Goal: Task Accomplishment & Management: Use online tool/utility

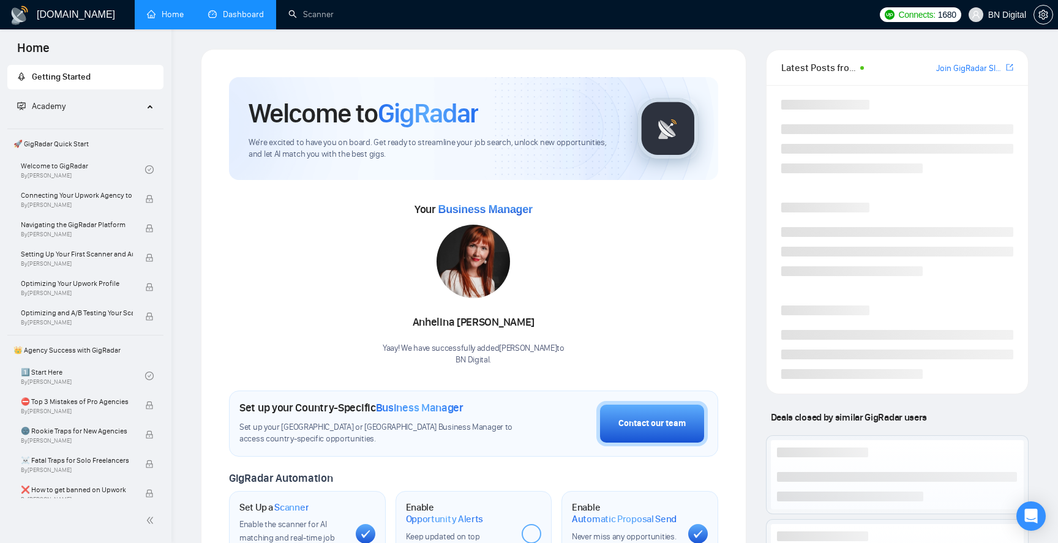
click at [239, 20] on link "Dashboard" at bounding box center [236, 14] width 56 height 10
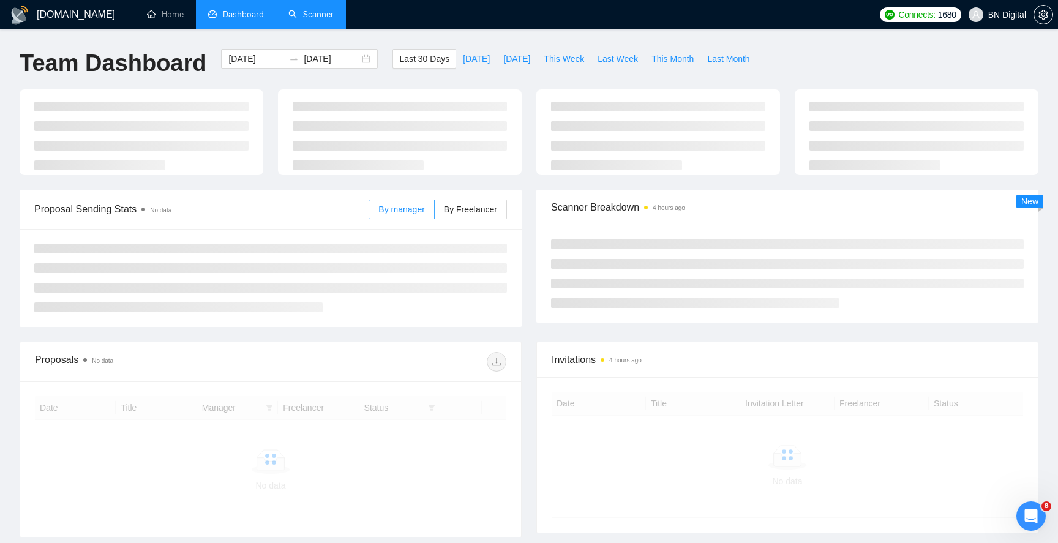
click at [294, 20] on link "Scanner" at bounding box center [310, 14] width 45 height 10
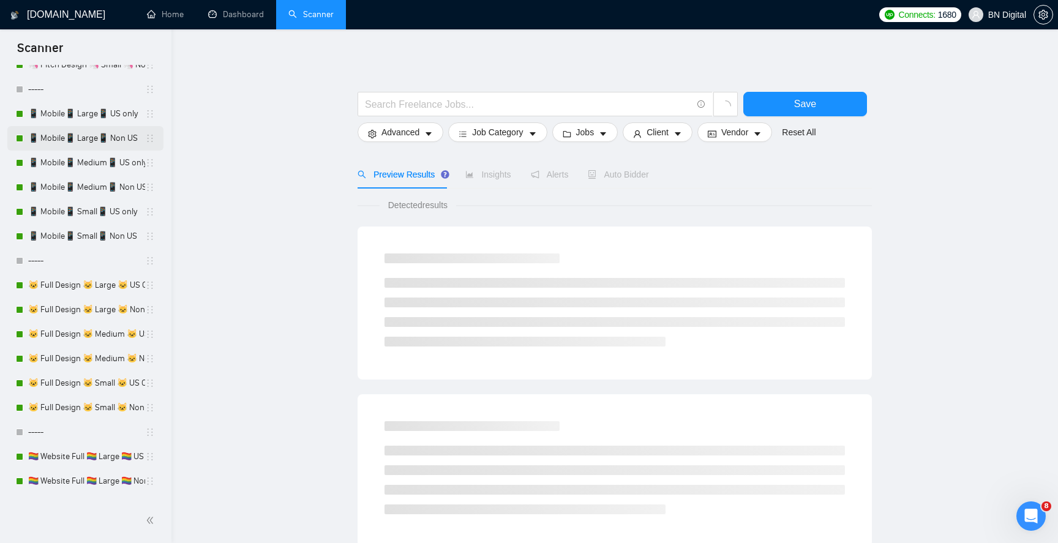
scroll to position [224, 0]
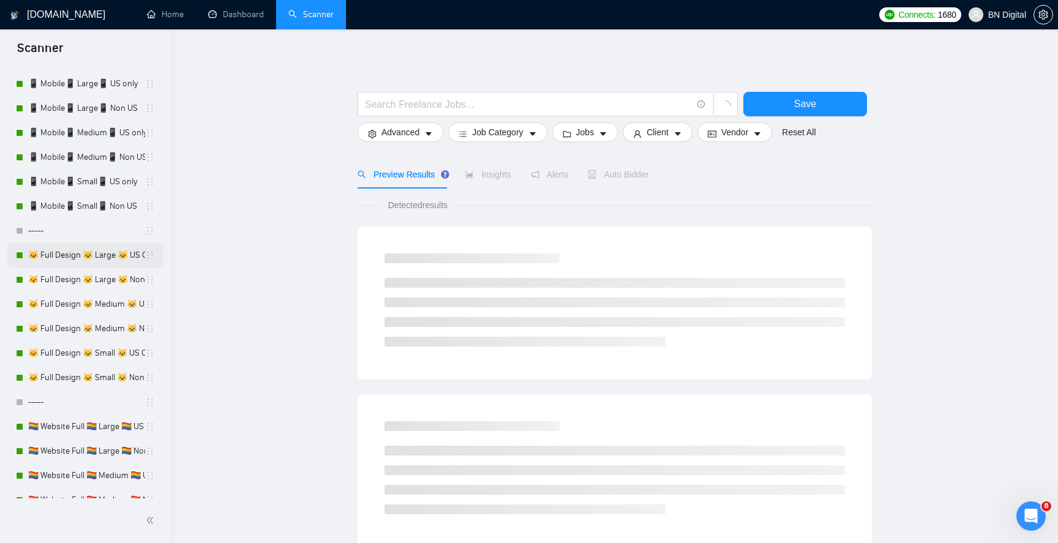
click at [91, 256] on link "🐱 Full Design 🐱 Large 🐱 US Only" at bounding box center [86, 255] width 117 height 24
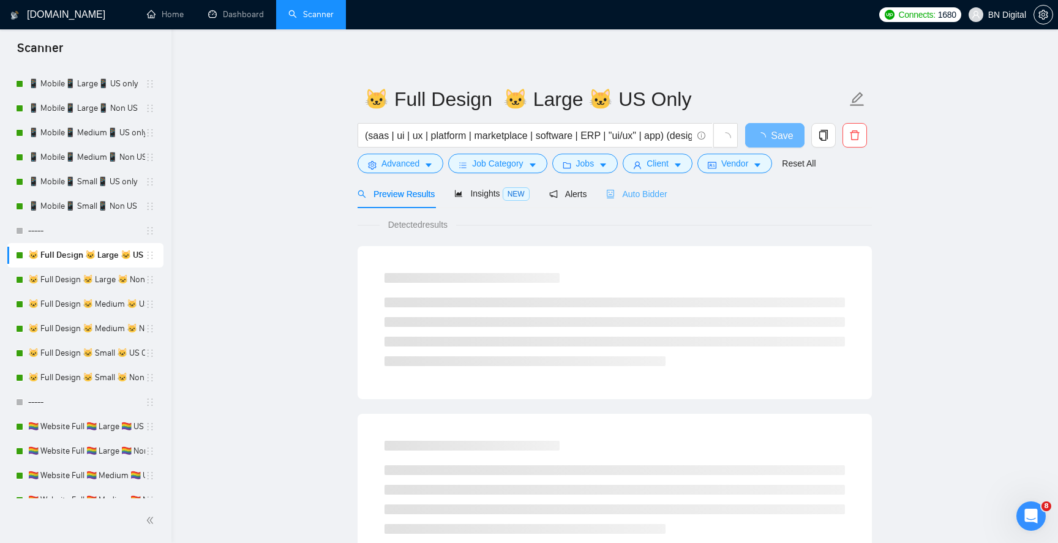
click at [641, 184] on div "Auto Bidder" at bounding box center [636, 193] width 61 height 29
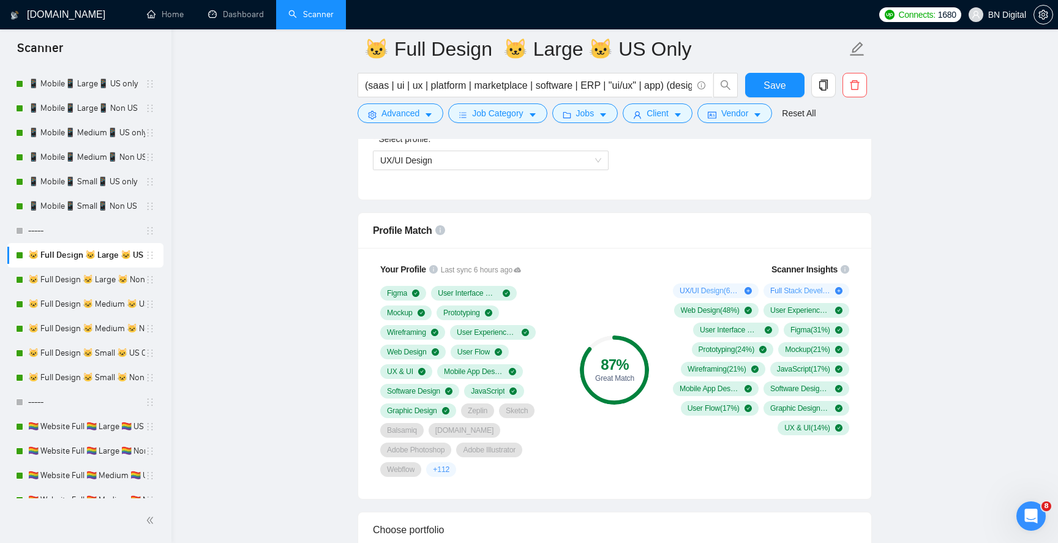
scroll to position [885, 0]
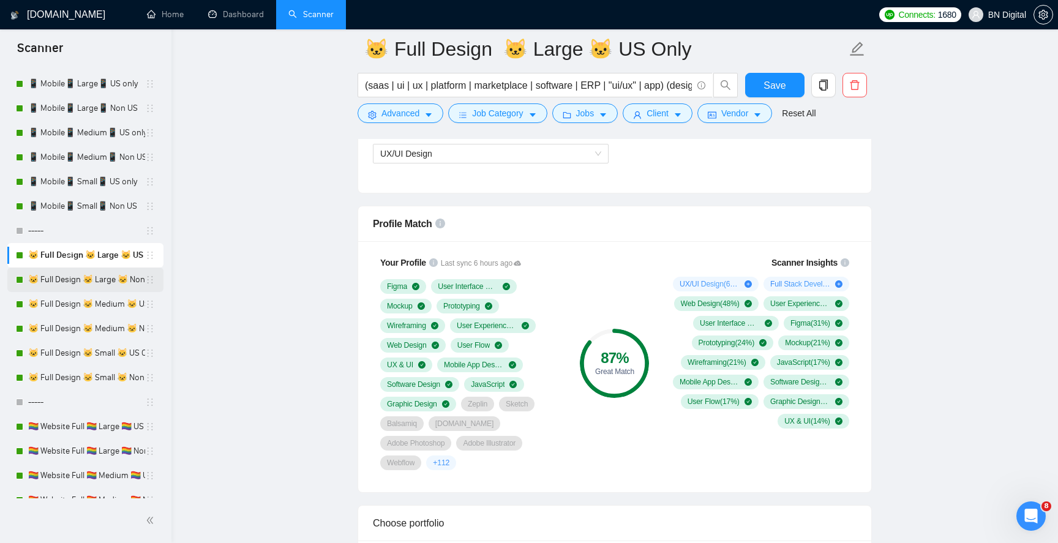
click at [109, 276] on link "🐱 Full Design 🐱 Large 🐱 Non US" at bounding box center [86, 280] width 117 height 24
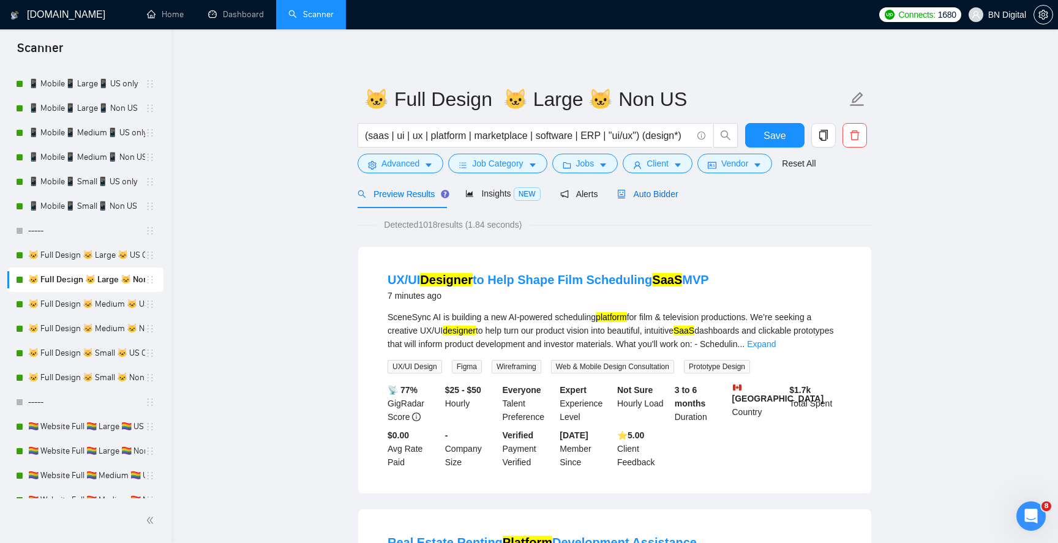
click at [657, 200] on div "Auto Bidder" at bounding box center [647, 193] width 61 height 13
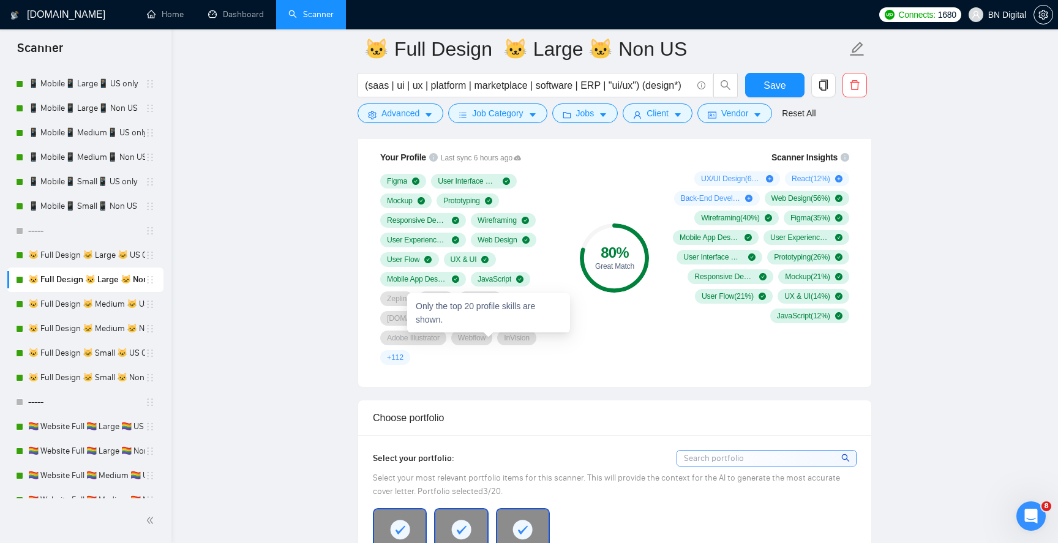
scroll to position [837, 0]
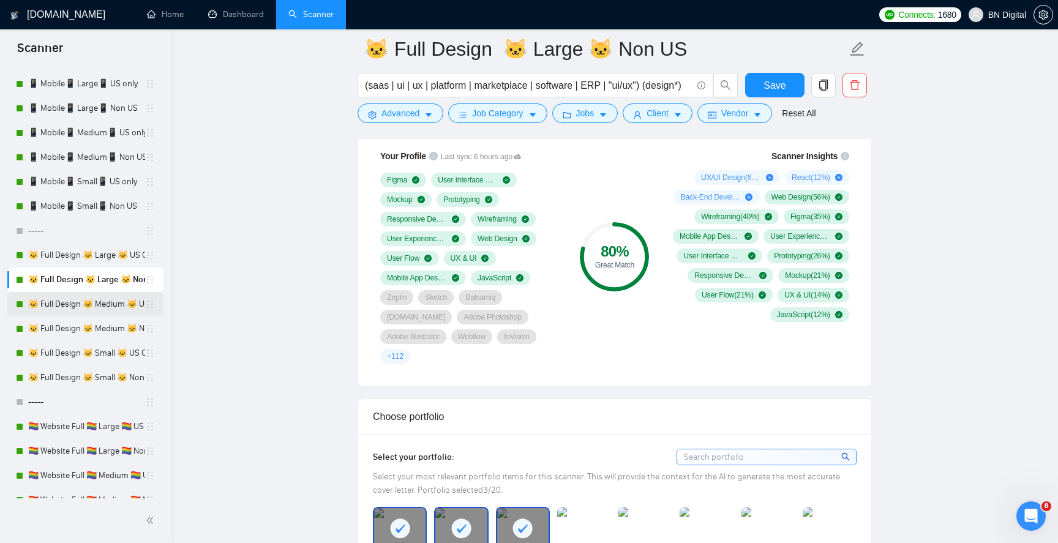
click at [66, 306] on link "🐱 Full Design 🐱 Medium 🐱 US Only" at bounding box center [86, 304] width 117 height 24
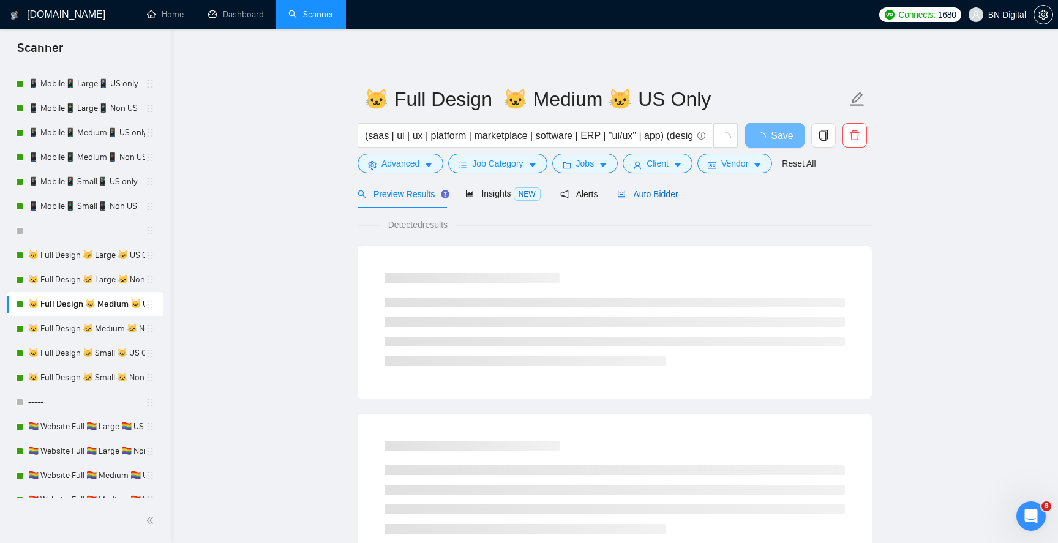
click at [633, 193] on span "Auto Bidder" at bounding box center [647, 194] width 61 height 10
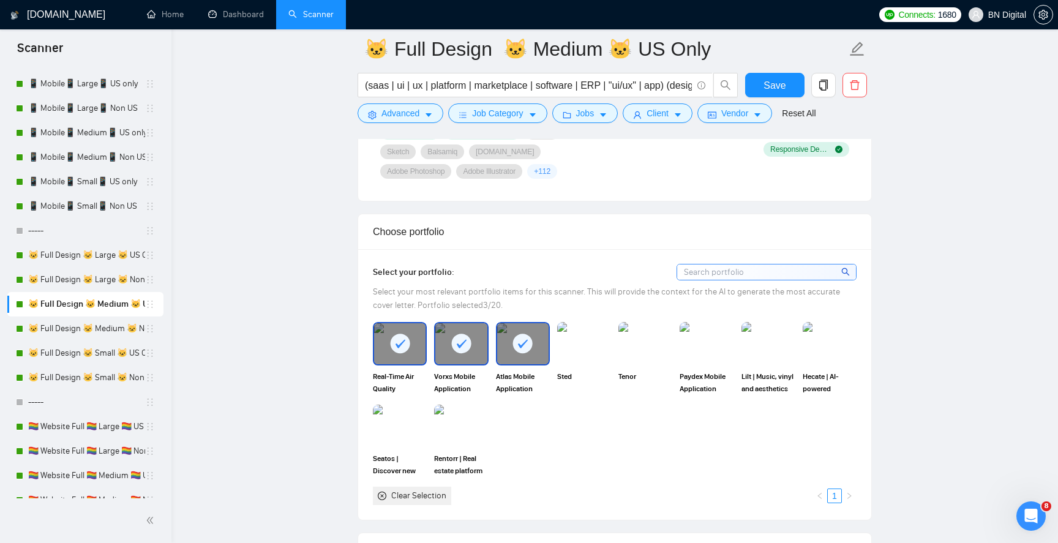
scroll to position [1052, 0]
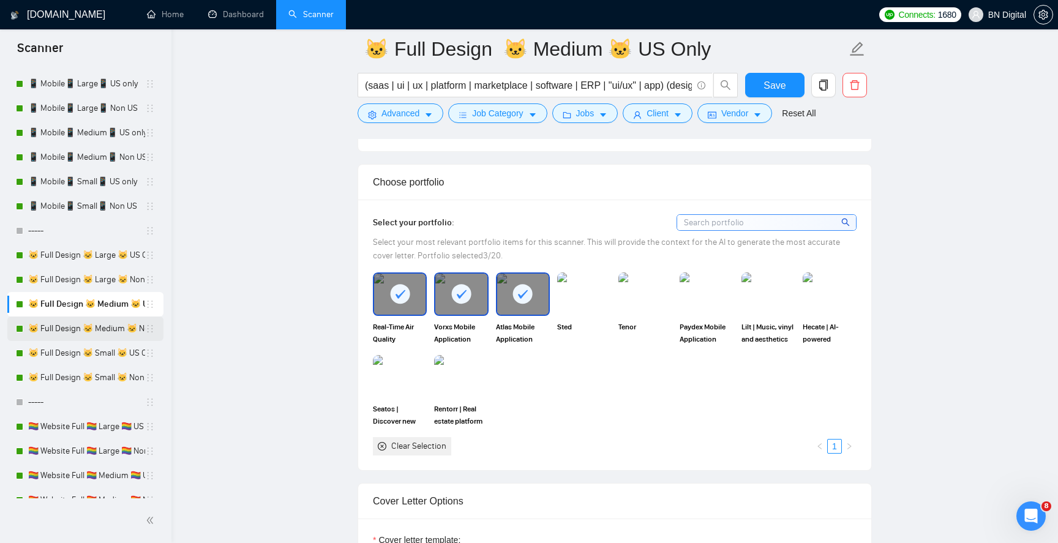
click at [55, 328] on link "🐱 Full Design 🐱 Medium 🐱 Non US" at bounding box center [86, 329] width 117 height 24
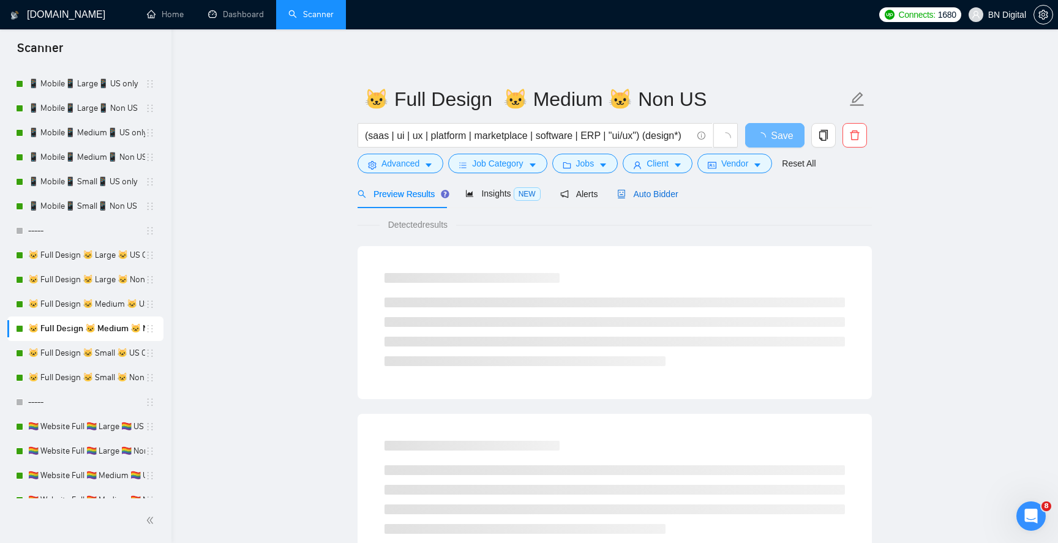
click at [647, 194] on span "Auto Bidder" at bounding box center [647, 194] width 61 height 10
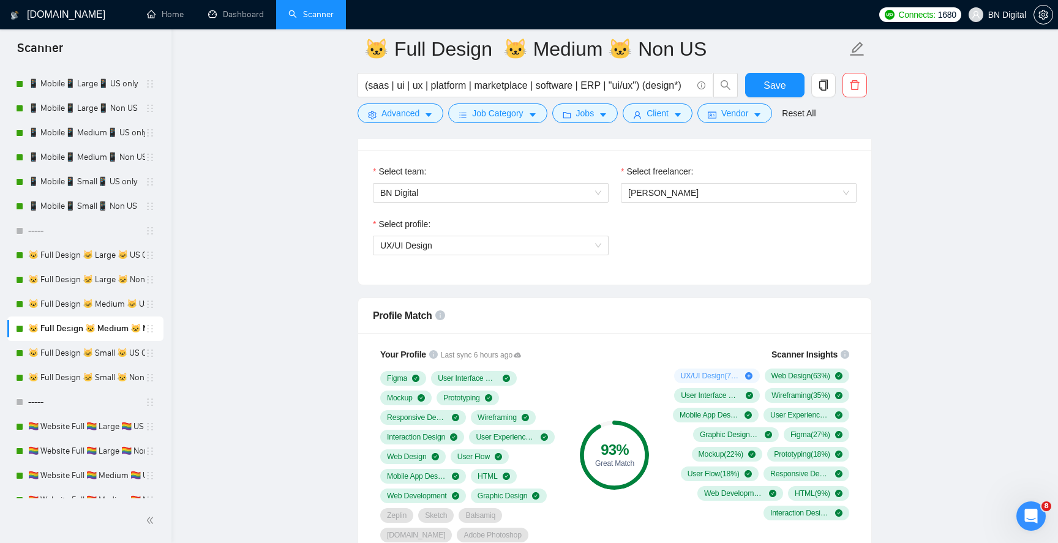
scroll to position [887, 0]
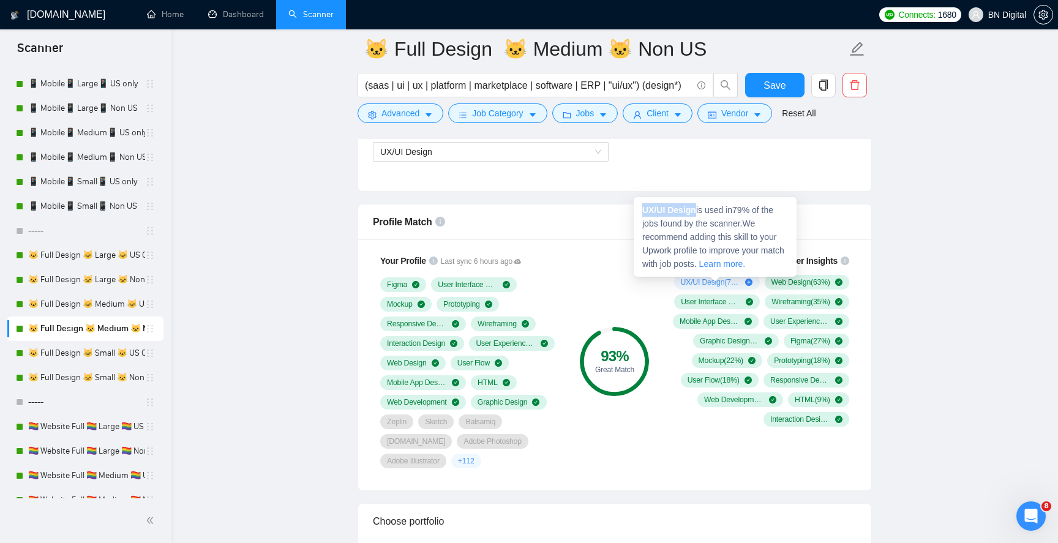
drag, startPoint x: 698, startPoint y: 211, endPoint x: 645, endPoint y: 211, distance: 53.3
click at [645, 211] on span "UX/UI Design is used in 79 % of the jobs found by the scanner. We recommend add…" at bounding box center [713, 237] width 142 height 64
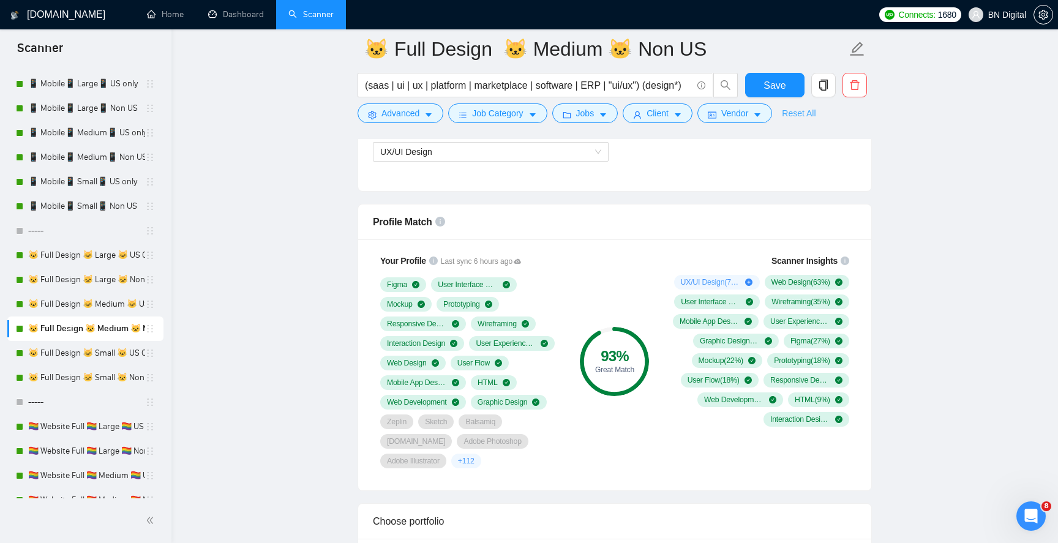
copy strong "UX/UI Design"
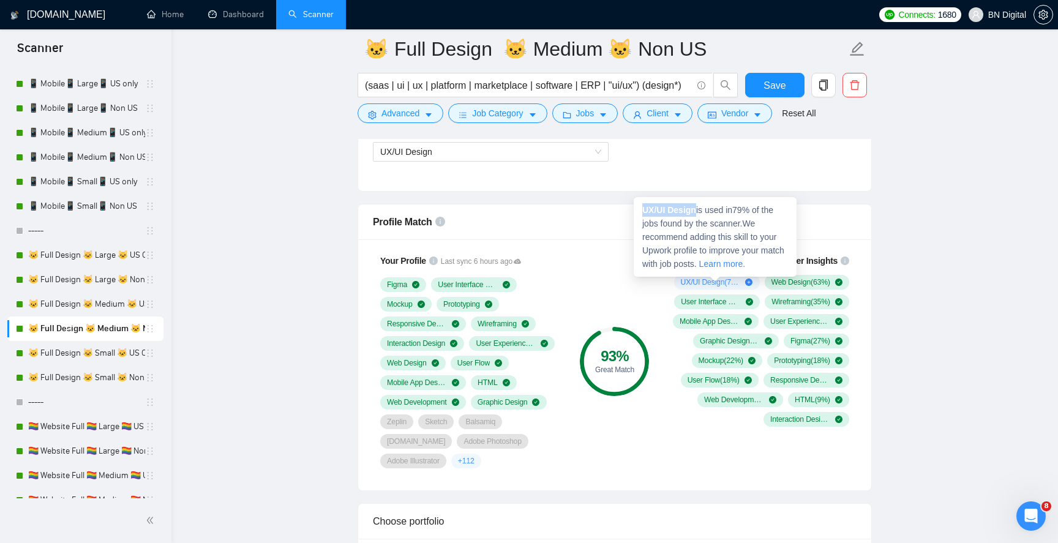
copy strong "UX/UI Design"
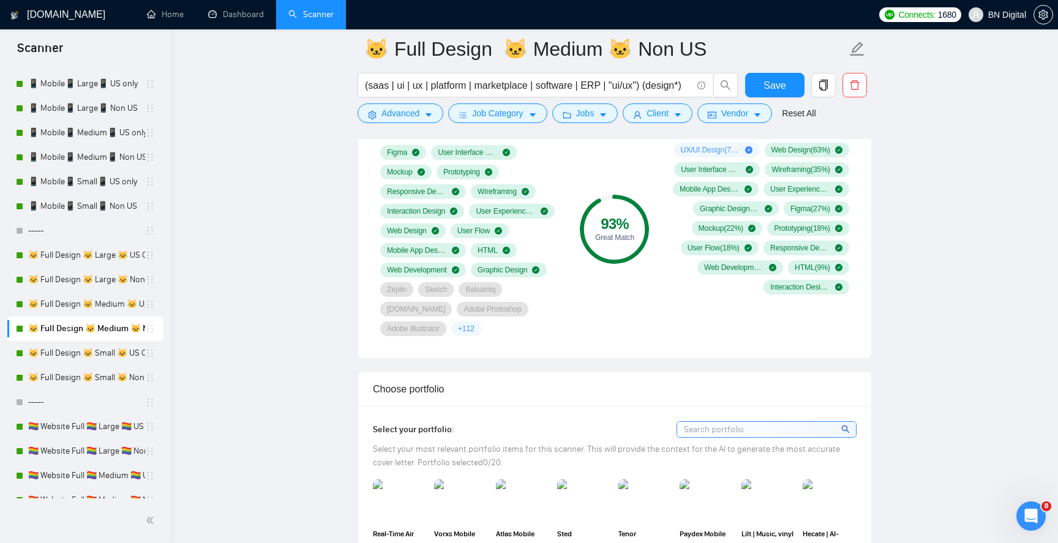
scroll to position [1069, 0]
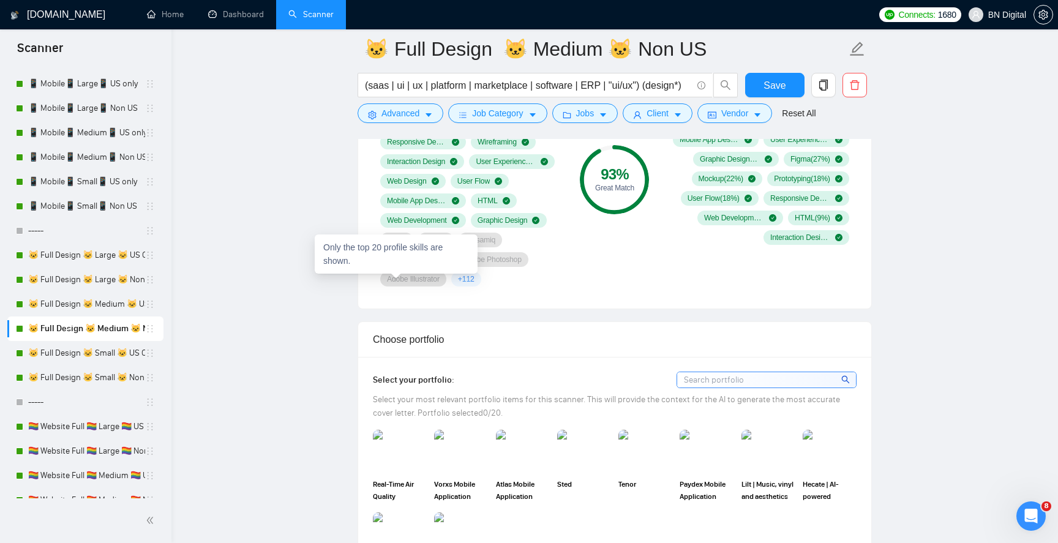
click at [458, 280] on span "+ 112" at bounding box center [466, 279] width 17 height 10
click at [91, 261] on link "🐱 Full Design 🐱 Large 🐱 US Only" at bounding box center [86, 255] width 117 height 24
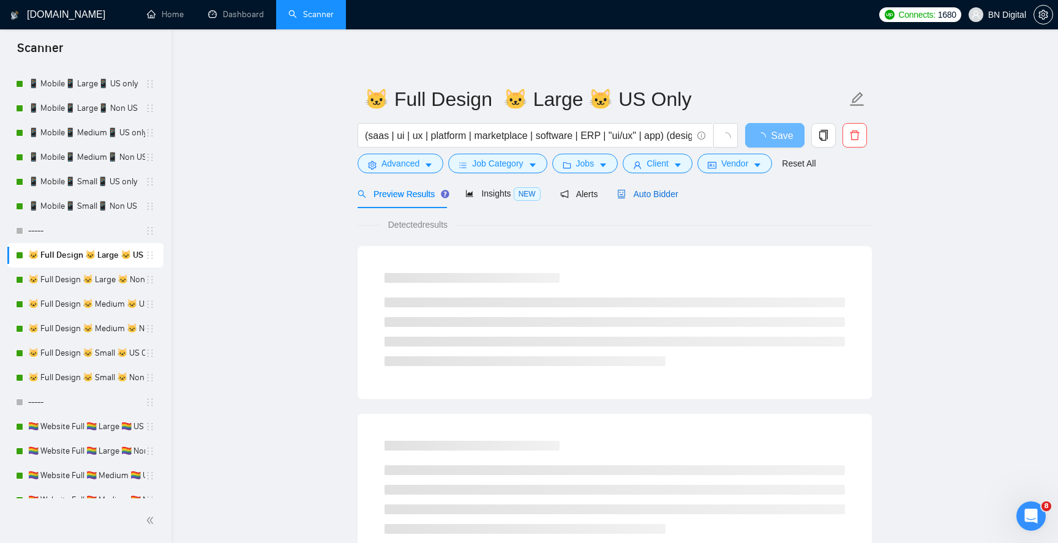
click at [645, 190] on span "Auto Bidder" at bounding box center [647, 194] width 61 height 10
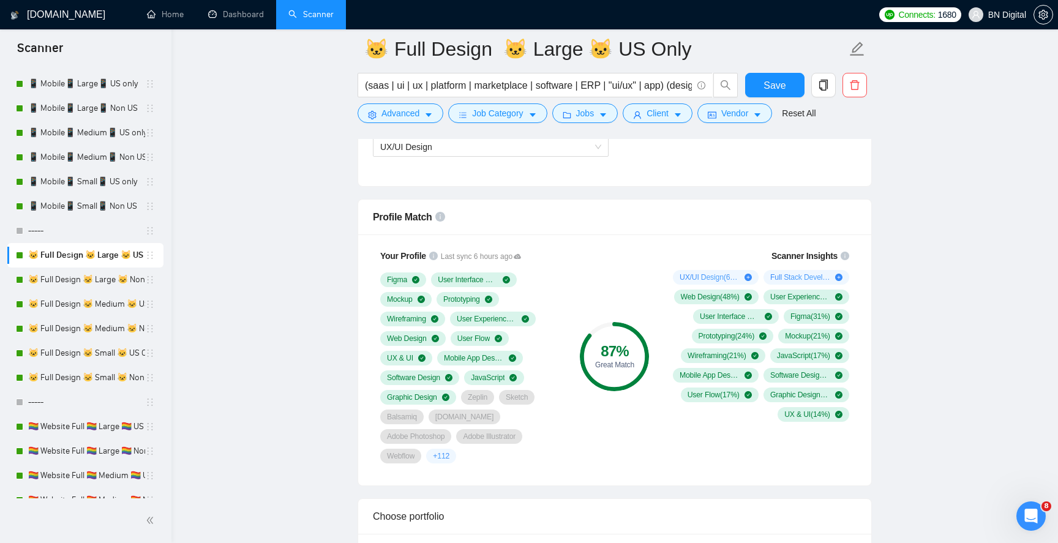
scroll to position [1020, 0]
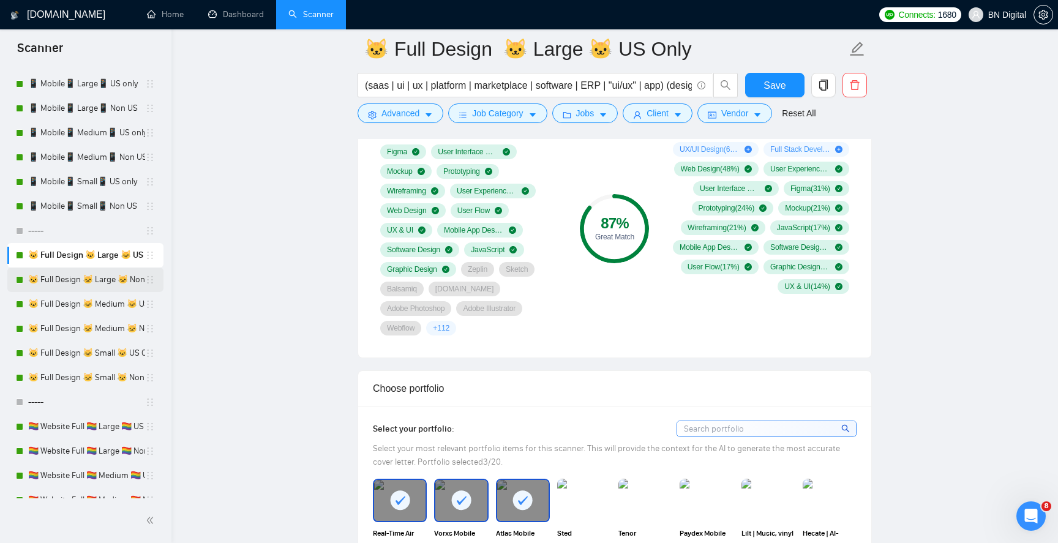
click at [75, 283] on link "🐱 Full Design 🐱 Large 🐱 Non US" at bounding box center [86, 280] width 117 height 24
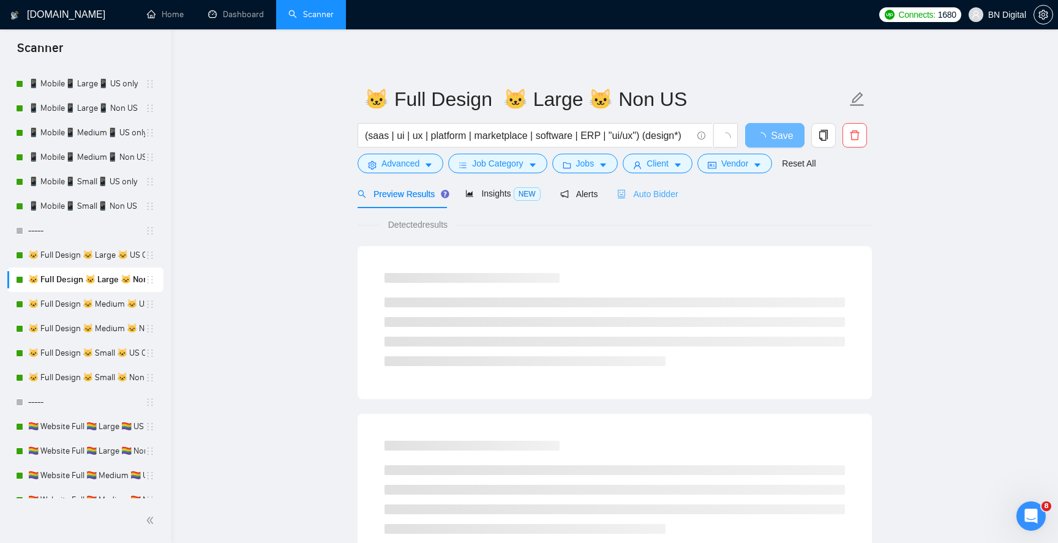
click at [644, 186] on div "Auto Bidder" at bounding box center [647, 193] width 61 height 29
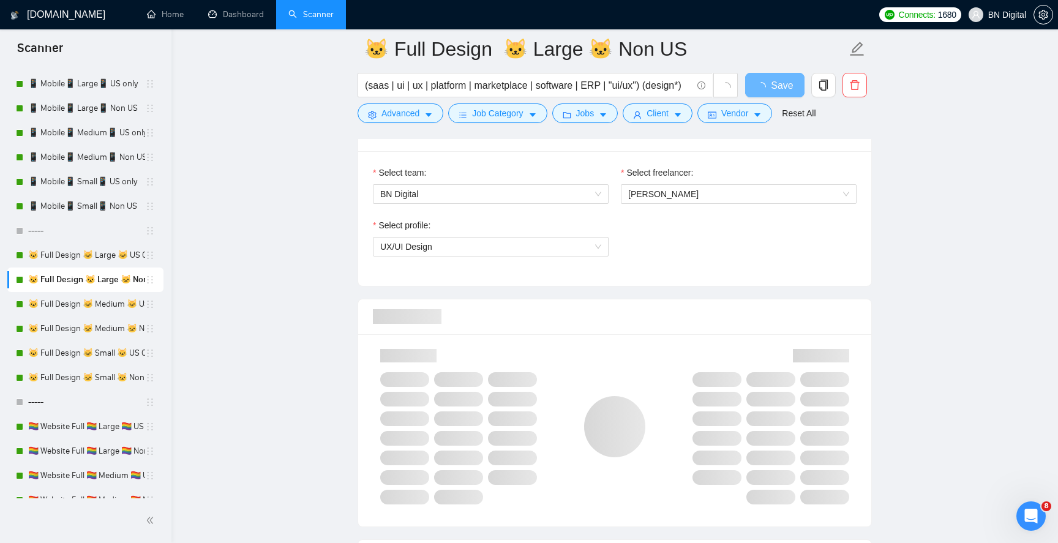
scroll to position [657, 0]
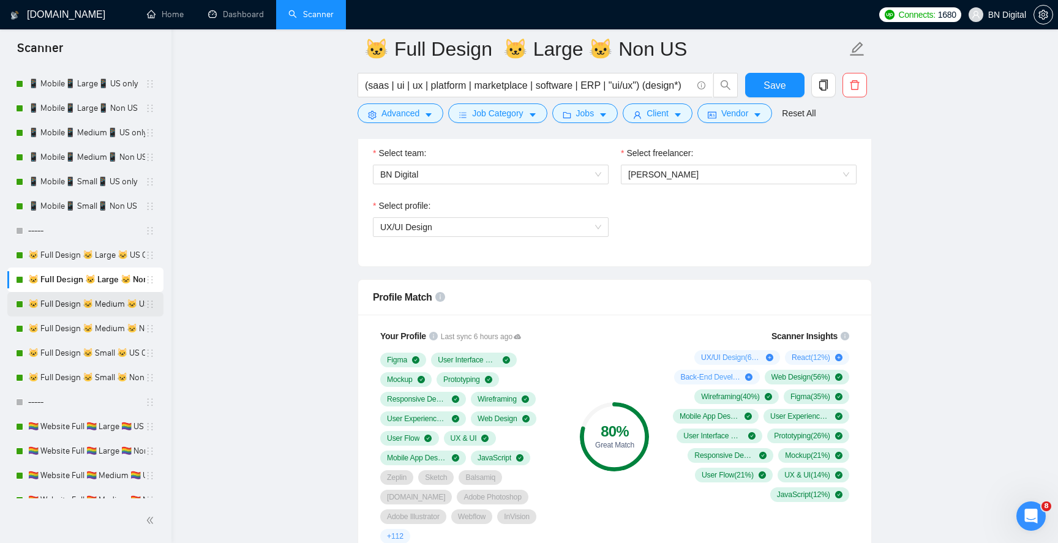
click at [133, 305] on link "🐱 Full Design 🐱 Medium 🐱 US Only" at bounding box center [86, 304] width 117 height 24
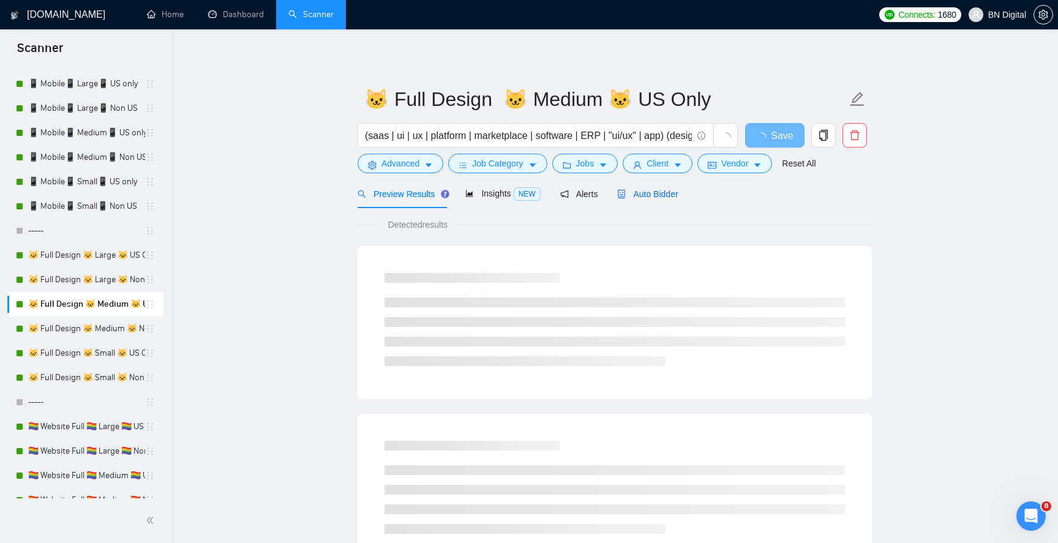
click at [653, 195] on span "Auto Bidder" at bounding box center [647, 194] width 61 height 10
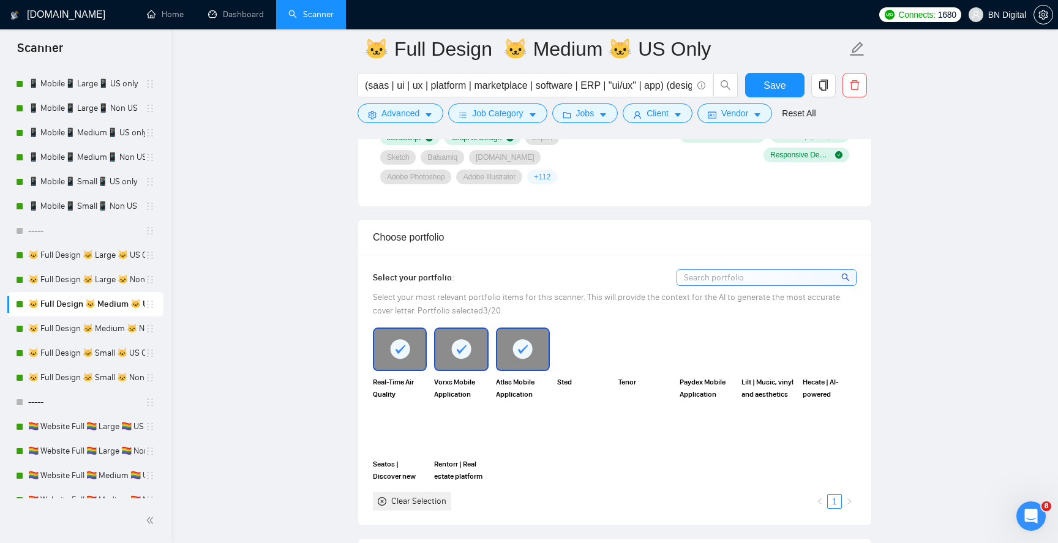
scroll to position [1039, 0]
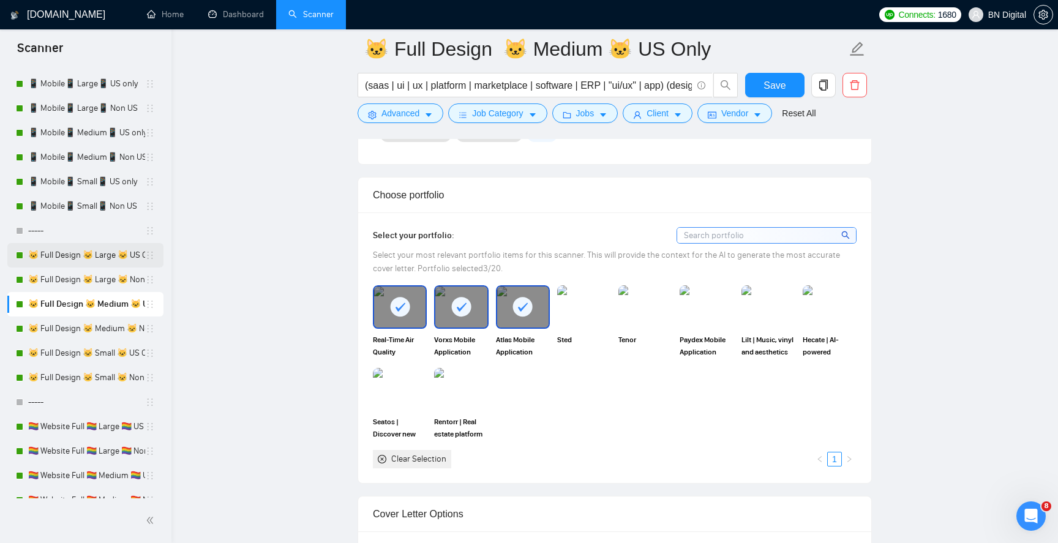
click at [113, 258] on link "🐱 Full Design 🐱 Large 🐱 US Only" at bounding box center [86, 255] width 117 height 24
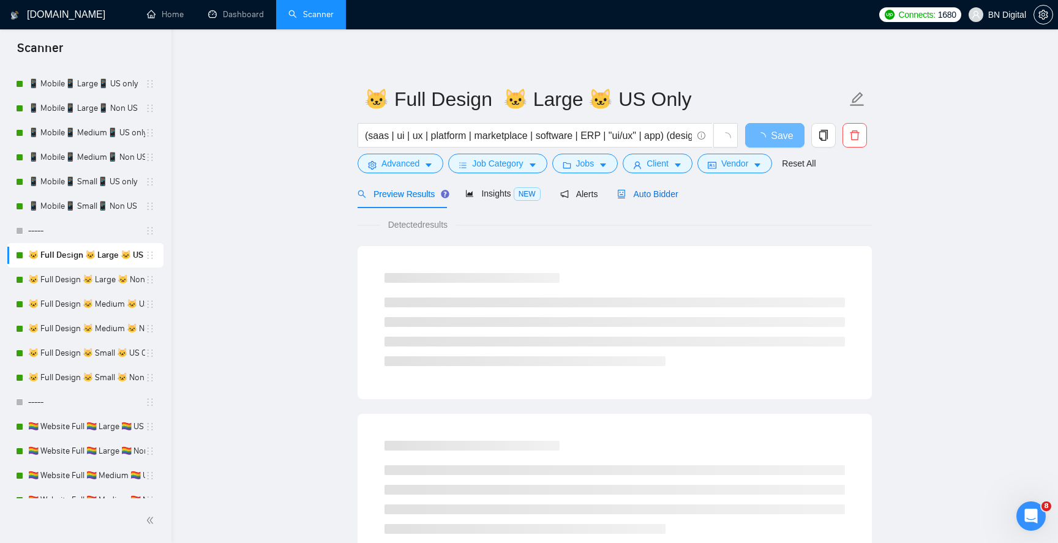
click at [663, 197] on span "Auto Bidder" at bounding box center [647, 194] width 61 height 10
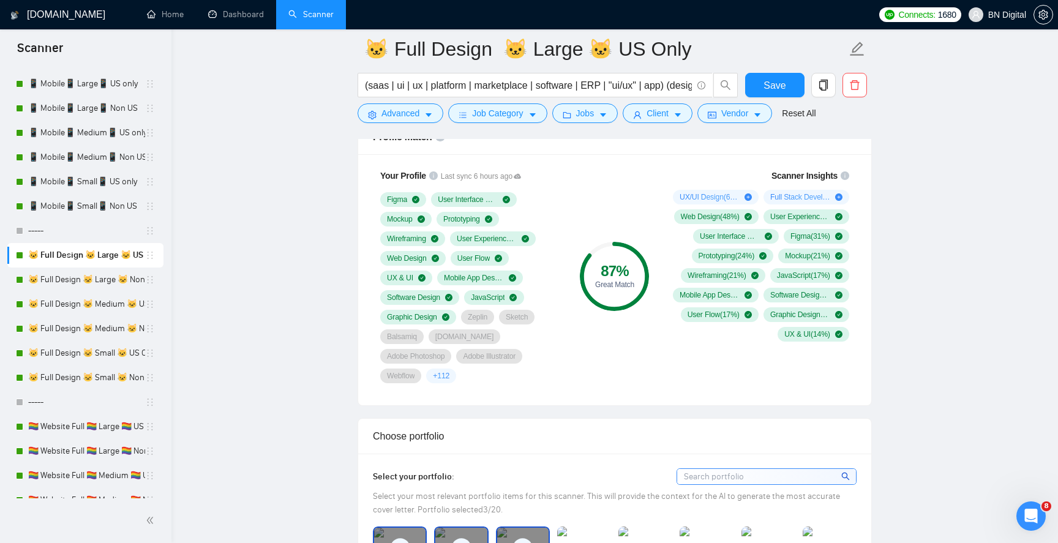
scroll to position [1273, 0]
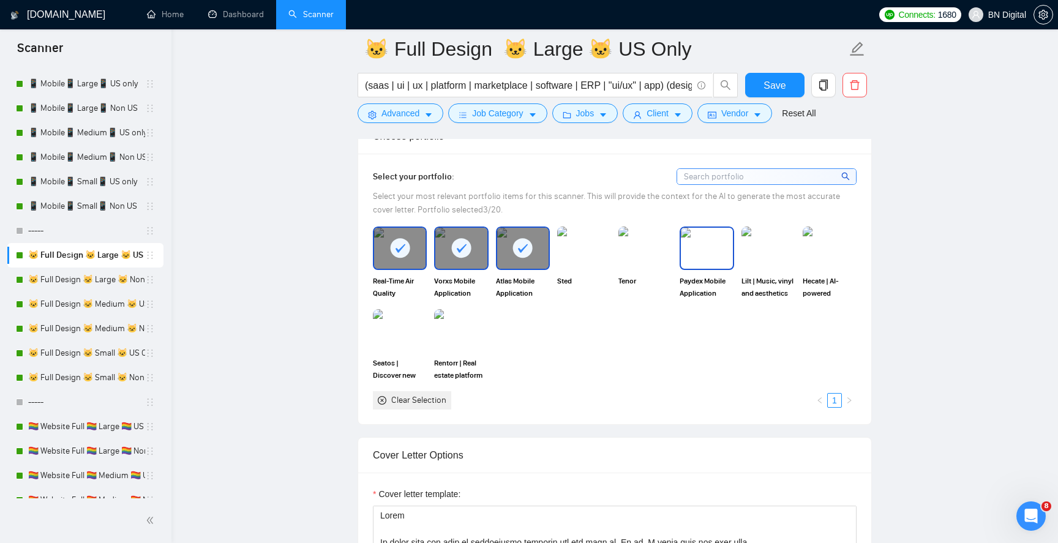
click at [705, 230] on img at bounding box center [706, 248] width 51 height 40
click at [776, 231] on img at bounding box center [768, 248] width 51 height 40
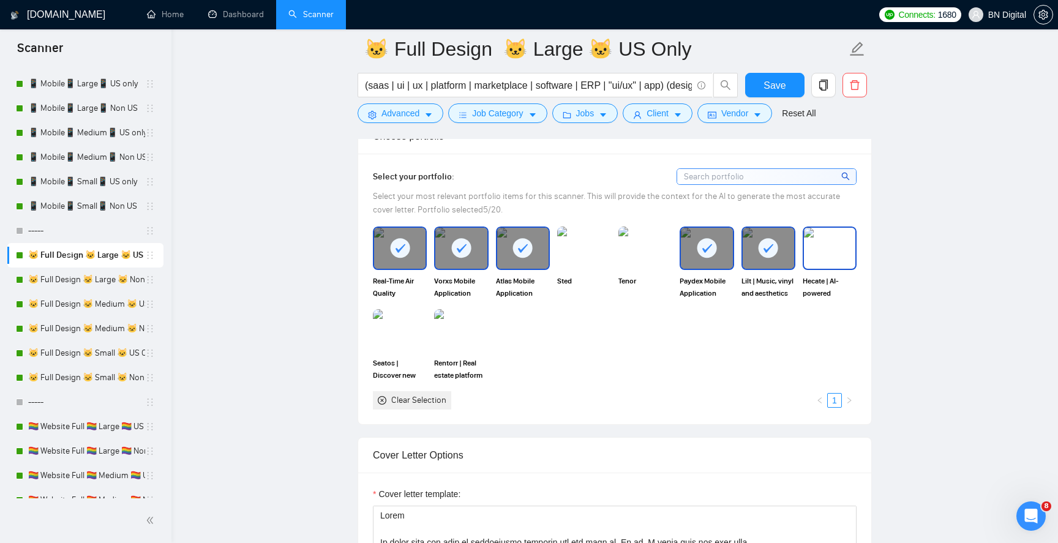
click at [829, 231] on img at bounding box center [829, 248] width 51 height 40
click at [398, 310] on img at bounding box center [399, 330] width 51 height 40
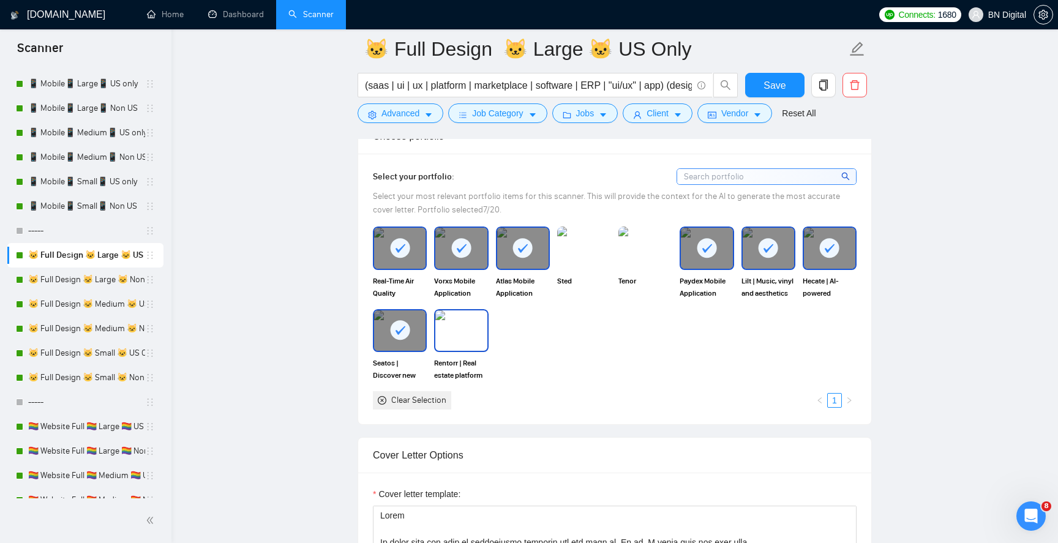
click at [468, 310] on img at bounding box center [460, 330] width 51 height 40
click at [773, 86] on span "Save" at bounding box center [775, 85] width 22 height 15
click at [105, 287] on link "🐱 Full Design 🐱 Large 🐱 Non US" at bounding box center [86, 280] width 117 height 24
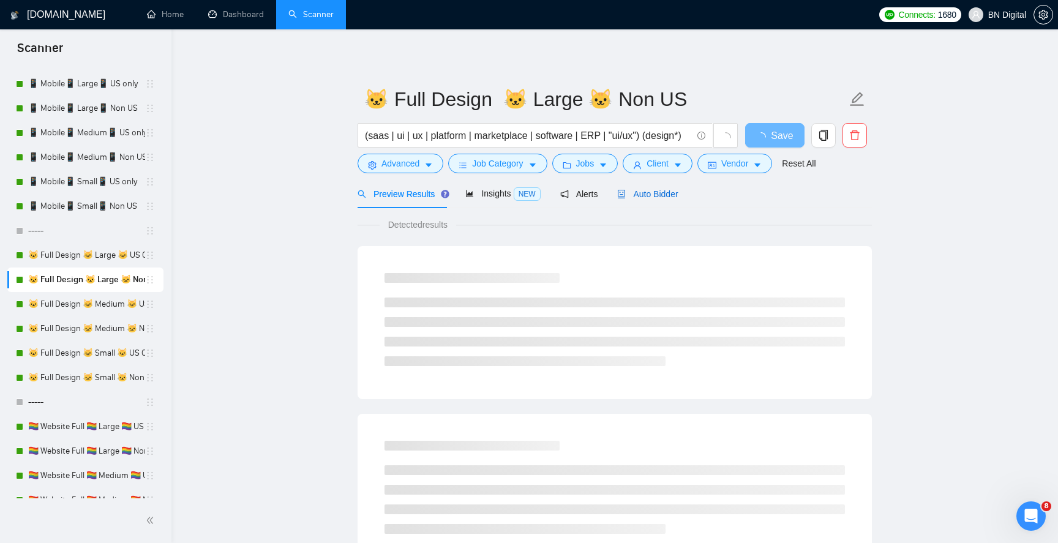
click at [647, 187] on div "Auto Bidder" at bounding box center [647, 193] width 61 height 13
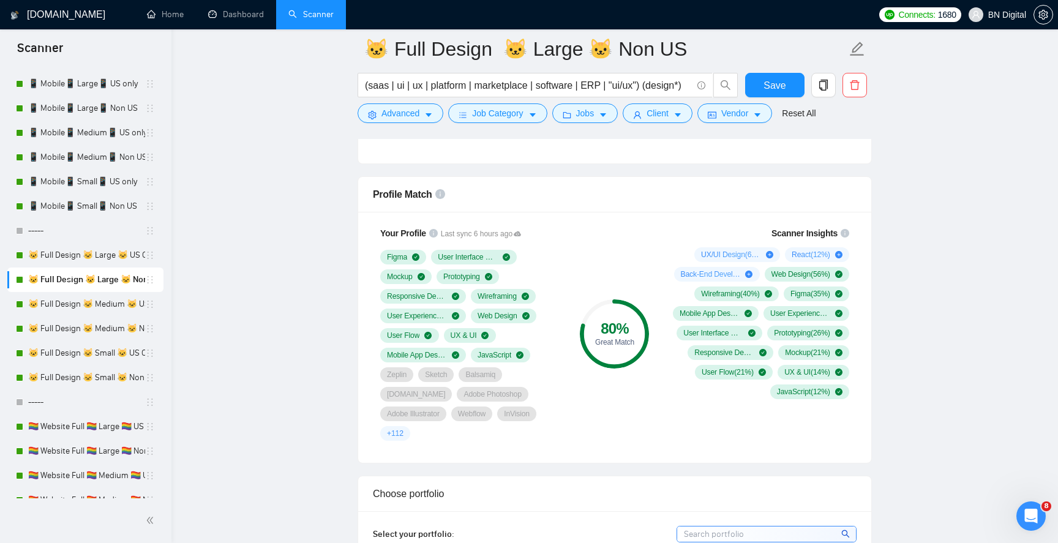
scroll to position [1120, 0]
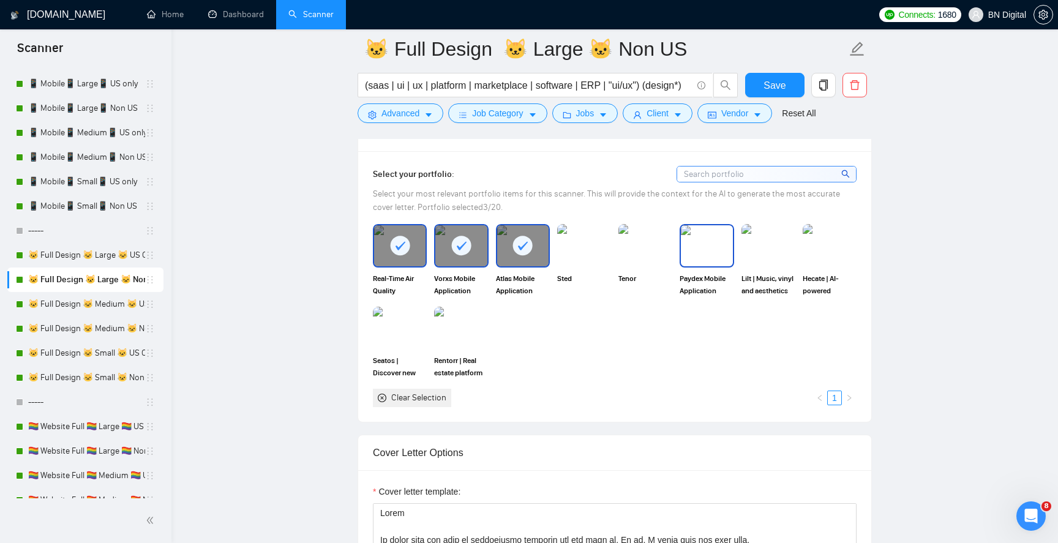
click at [717, 234] on img at bounding box center [706, 245] width 51 height 40
click at [825, 234] on img at bounding box center [830, 245] width 54 height 43
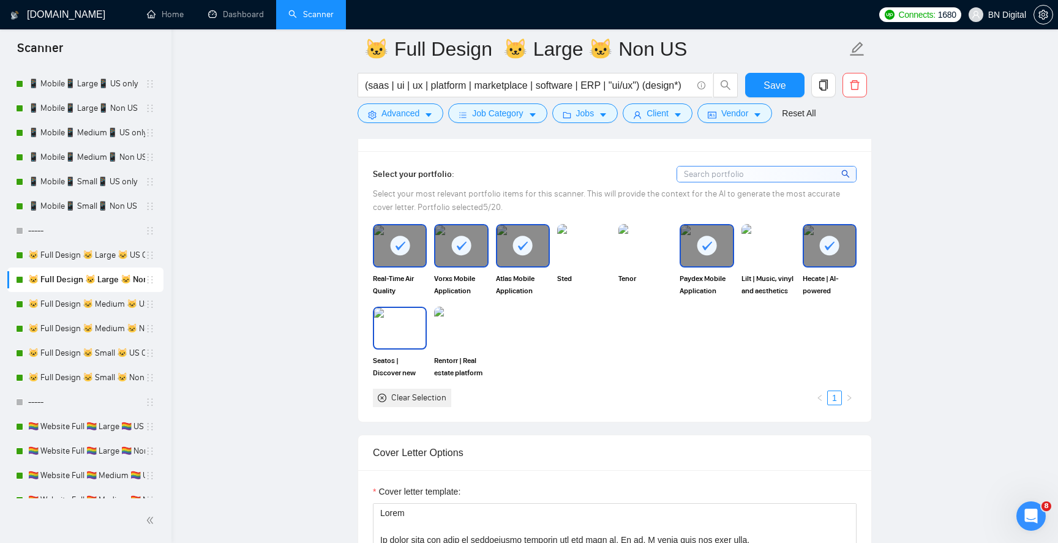
click at [418, 312] on img at bounding box center [399, 328] width 51 height 40
click at [467, 312] on img at bounding box center [460, 328] width 51 height 40
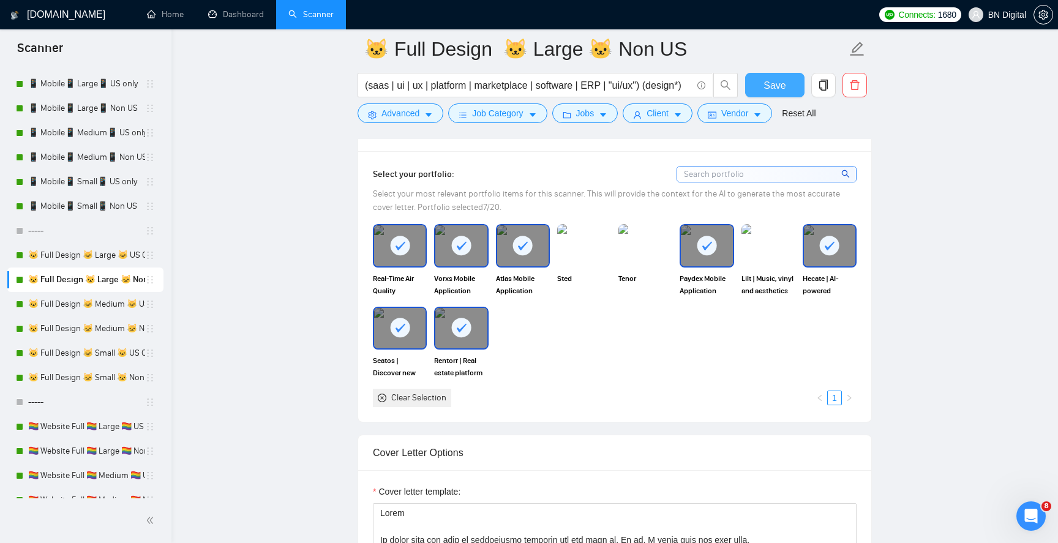
click at [783, 86] on span "Save" at bounding box center [775, 85] width 22 height 15
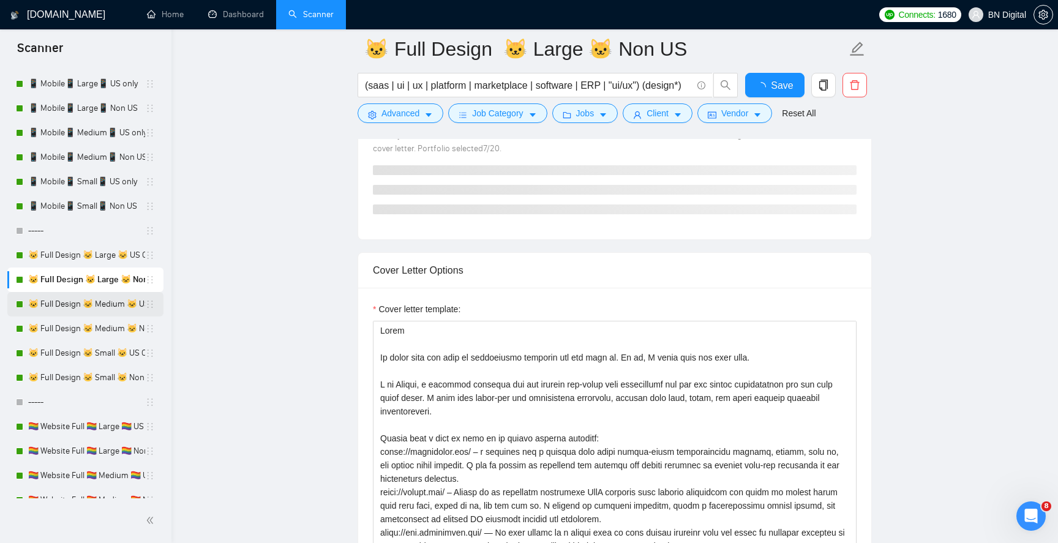
click at [103, 309] on link "🐱 Full Design 🐱 Medium 🐱 US Only" at bounding box center [86, 304] width 117 height 24
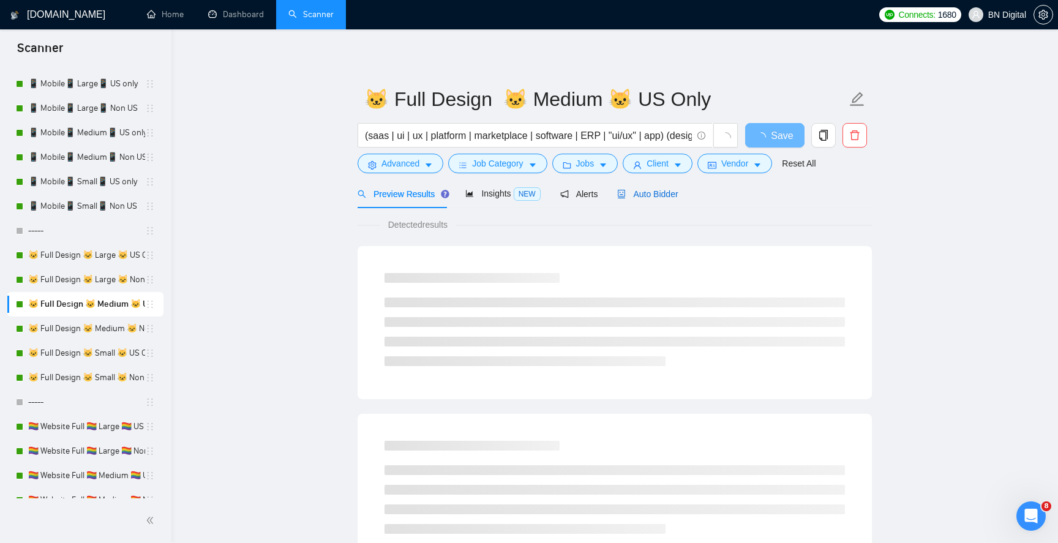
click at [646, 199] on div "Auto Bidder" at bounding box center [647, 193] width 61 height 13
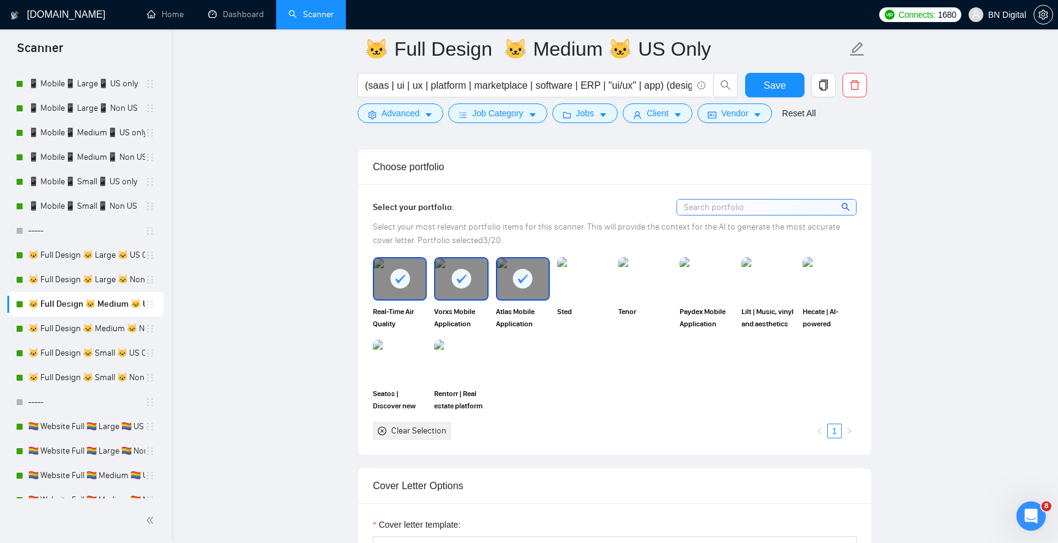
scroll to position [1094, 0]
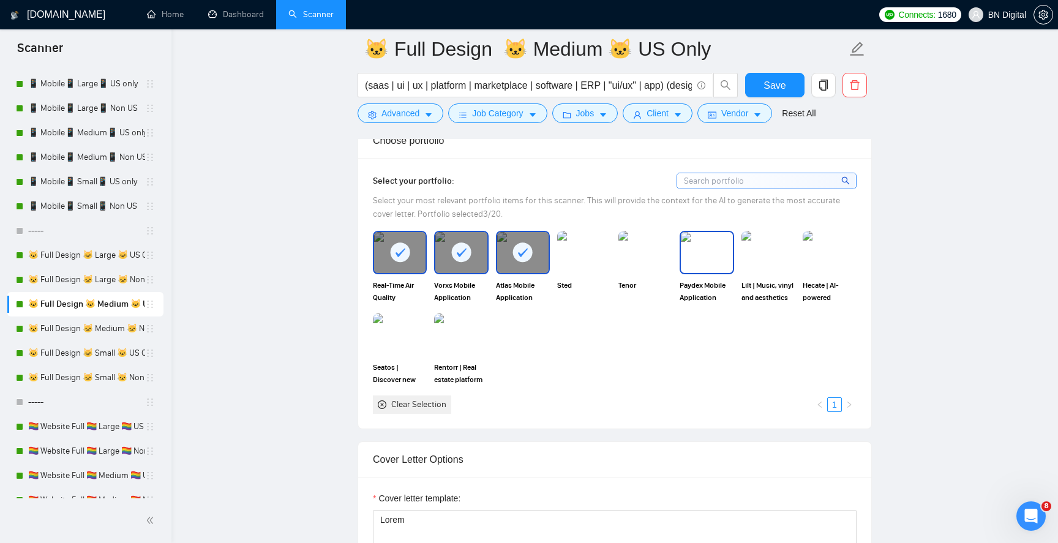
click at [707, 265] on img at bounding box center [706, 252] width 51 height 40
click at [783, 266] on img at bounding box center [768, 252] width 51 height 40
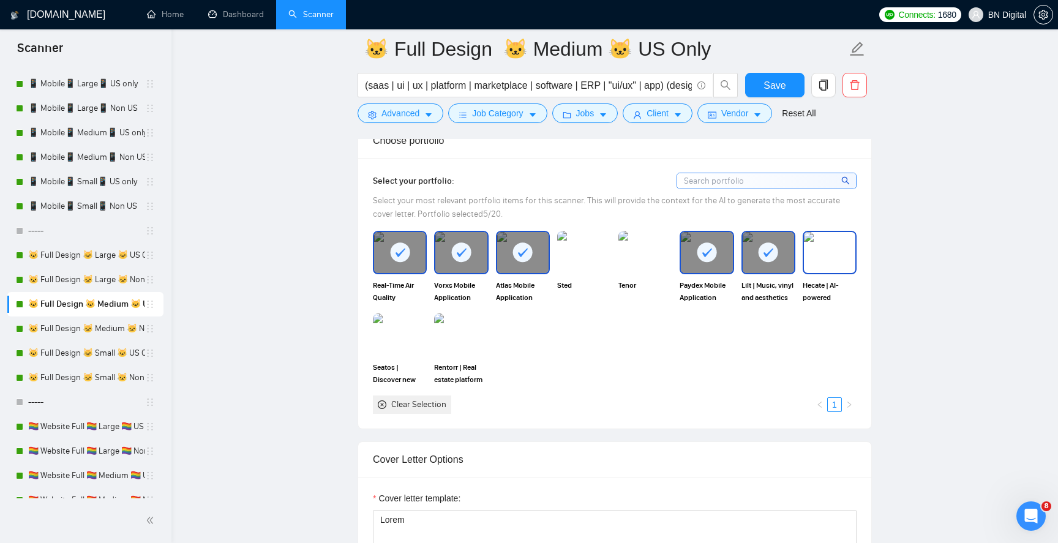
click at [829, 266] on img at bounding box center [829, 252] width 51 height 40
click at [402, 343] on img at bounding box center [399, 335] width 51 height 40
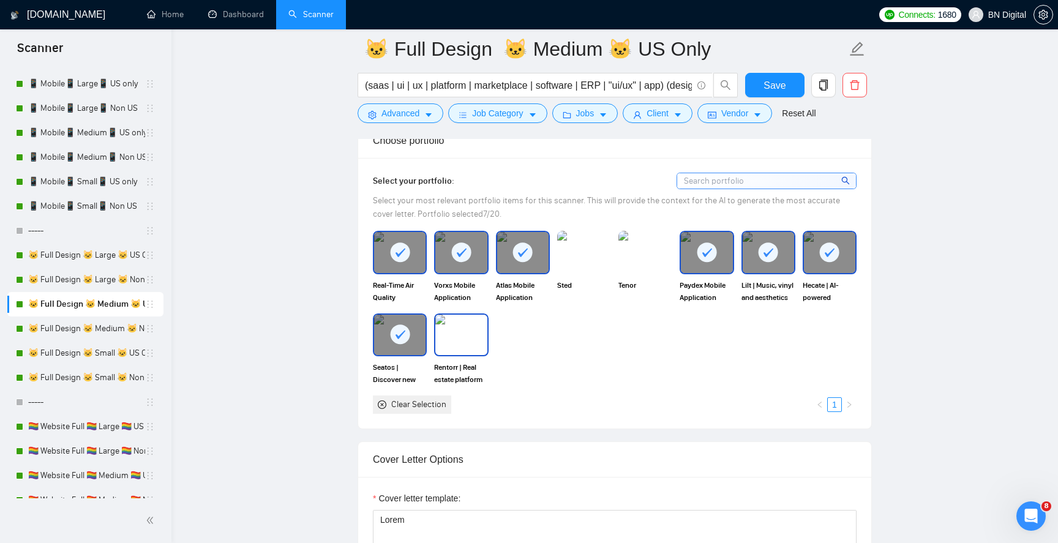
click at [462, 347] on img at bounding box center [460, 335] width 51 height 40
click at [765, 88] on span "Save" at bounding box center [775, 85] width 22 height 15
click at [92, 329] on link "🐱 Full Design 🐱 Medium 🐱 Non US" at bounding box center [86, 329] width 117 height 24
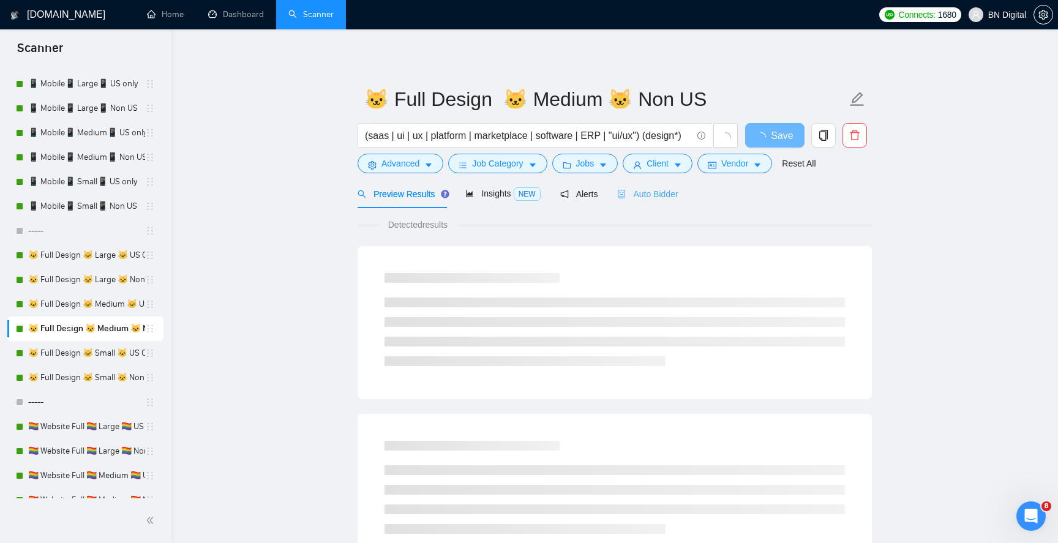
click at [648, 201] on div "Auto Bidder" at bounding box center [647, 193] width 61 height 29
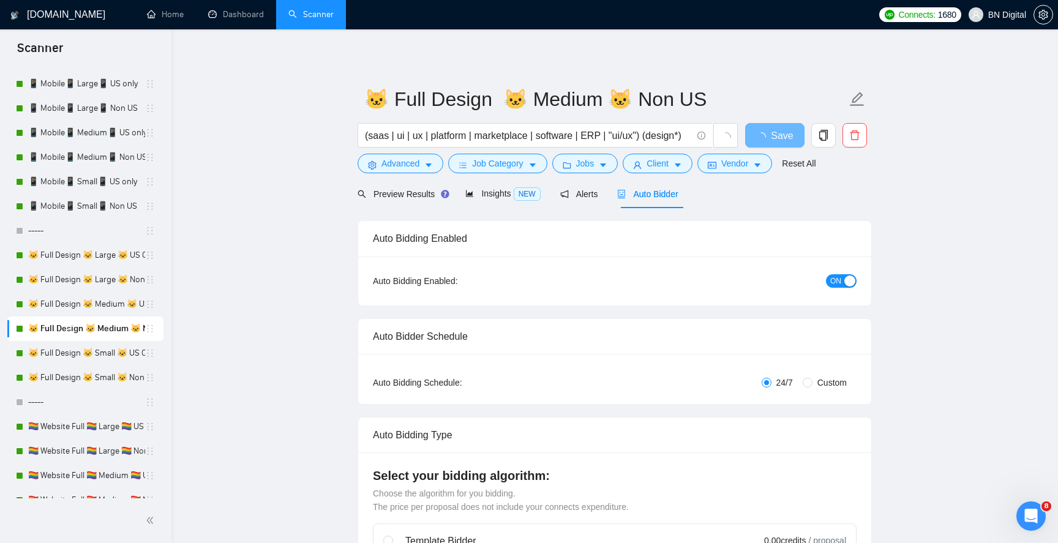
radio input "false"
radio input "true"
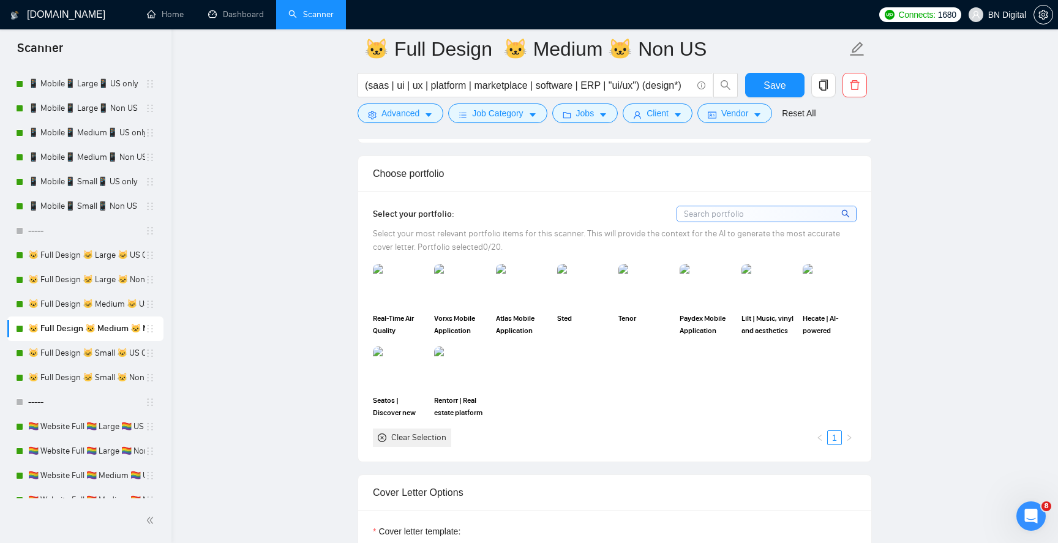
scroll to position [1254, 0]
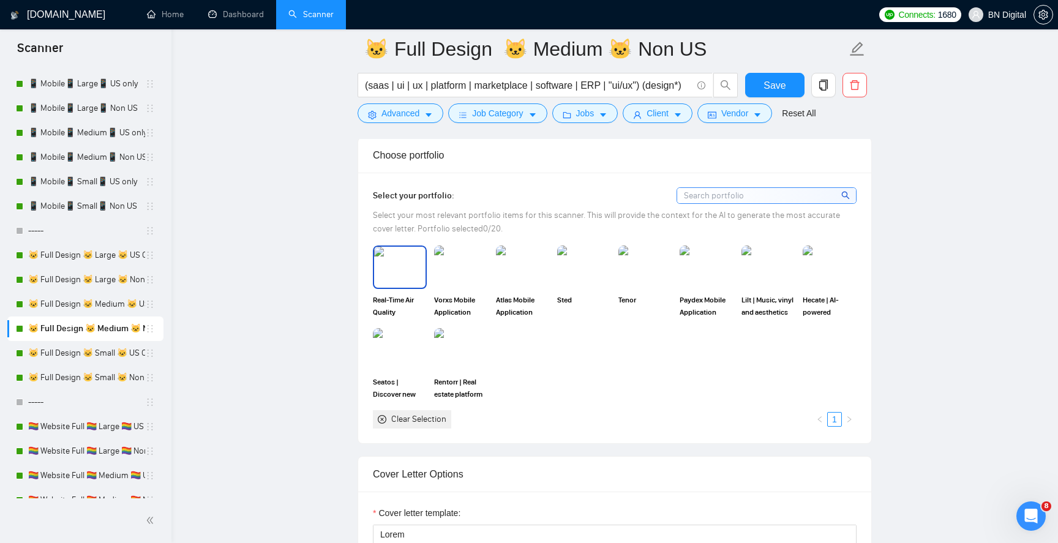
click at [425, 272] on img at bounding box center [399, 267] width 51 height 40
click at [477, 268] on img at bounding box center [460, 267] width 51 height 40
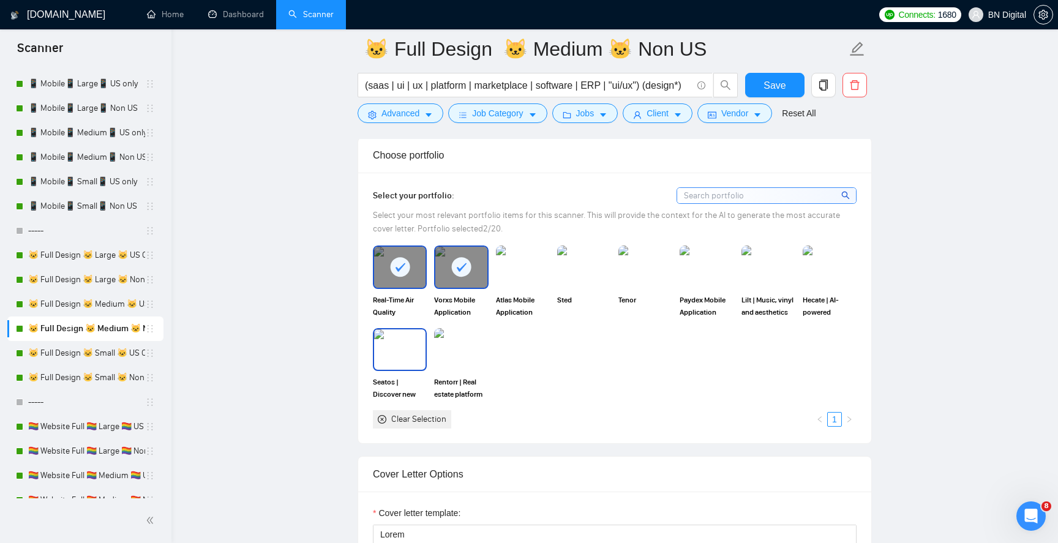
click at [421, 350] on img at bounding box center [399, 349] width 51 height 40
click at [467, 349] on img at bounding box center [460, 349] width 51 height 40
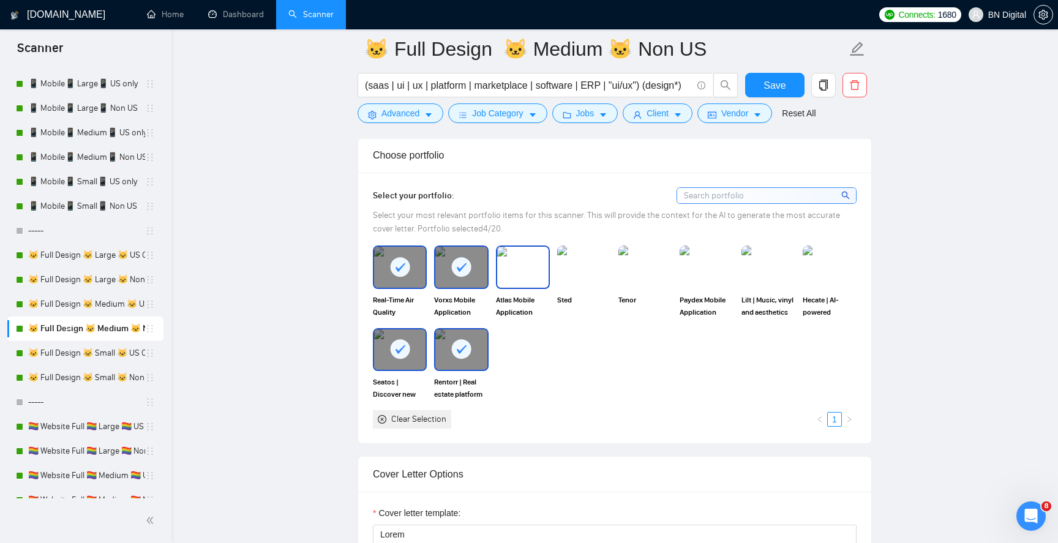
click at [527, 262] on img at bounding box center [522, 267] width 51 height 40
click at [714, 266] on img at bounding box center [706, 267] width 51 height 40
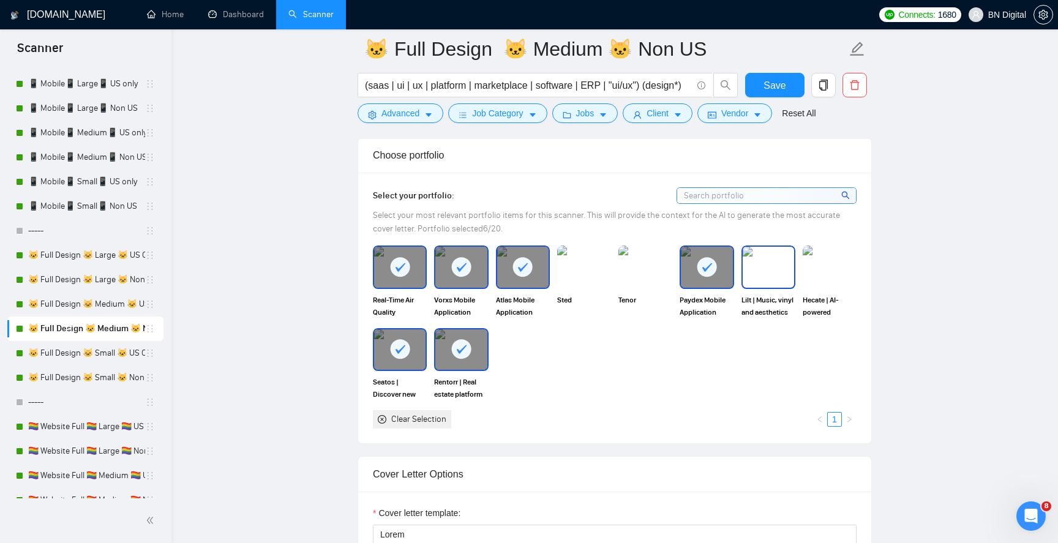
click at [769, 266] on img at bounding box center [768, 267] width 51 height 40
click at [832, 265] on img at bounding box center [829, 267] width 51 height 40
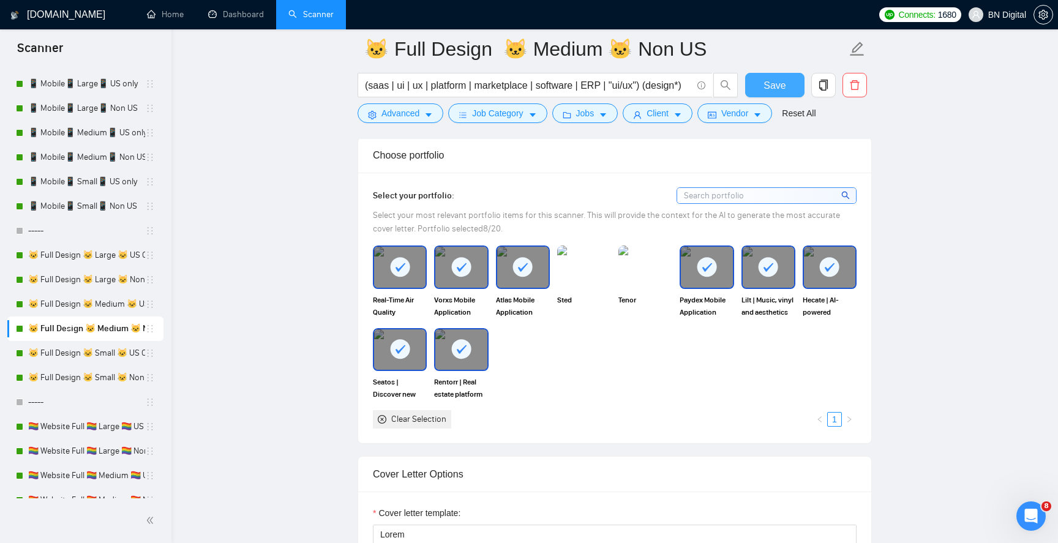
click at [778, 83] on span "Save" at bounding box center [775, 85] width 22 height 15
click at [81, 355] on link "🐱 Full Design 🐱 Small 🐱 US Only" at bounding box center [86, 353] width 117 height 24
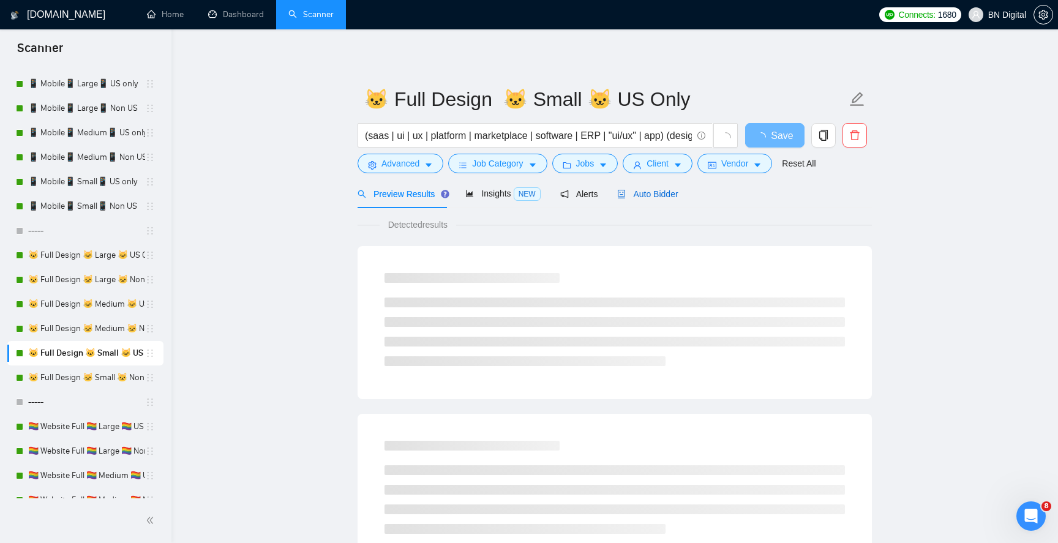
click at [658, 194] on span "Auto Bidder" at bounding box center [647, 194] width 61 height 10
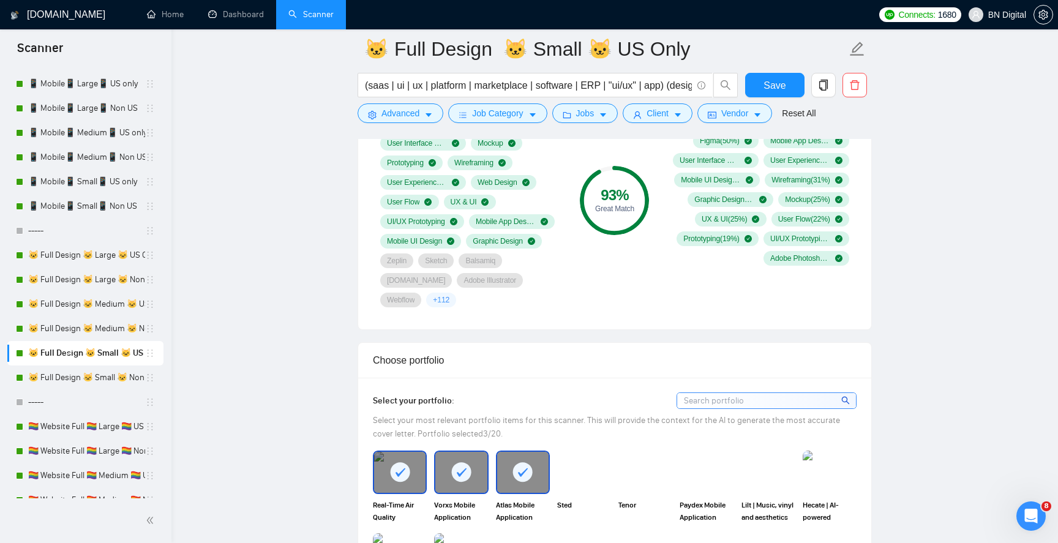
scroll to position [1127, 0]
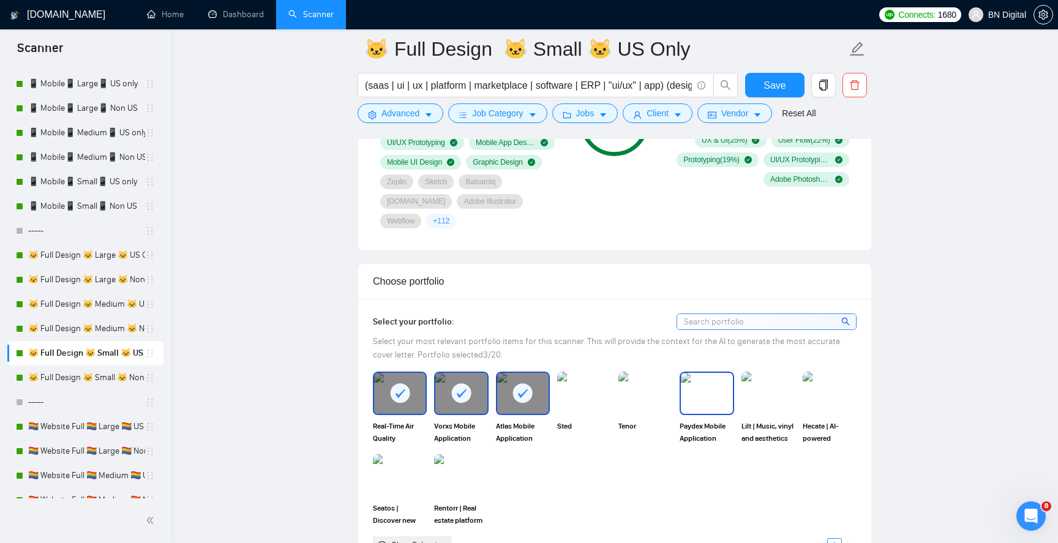
click at [709, 373] on img at bounding box center [706, 393] width 51 height 40
click at [413, 456] on img at bounding box center [399, 476] width 51 height 40
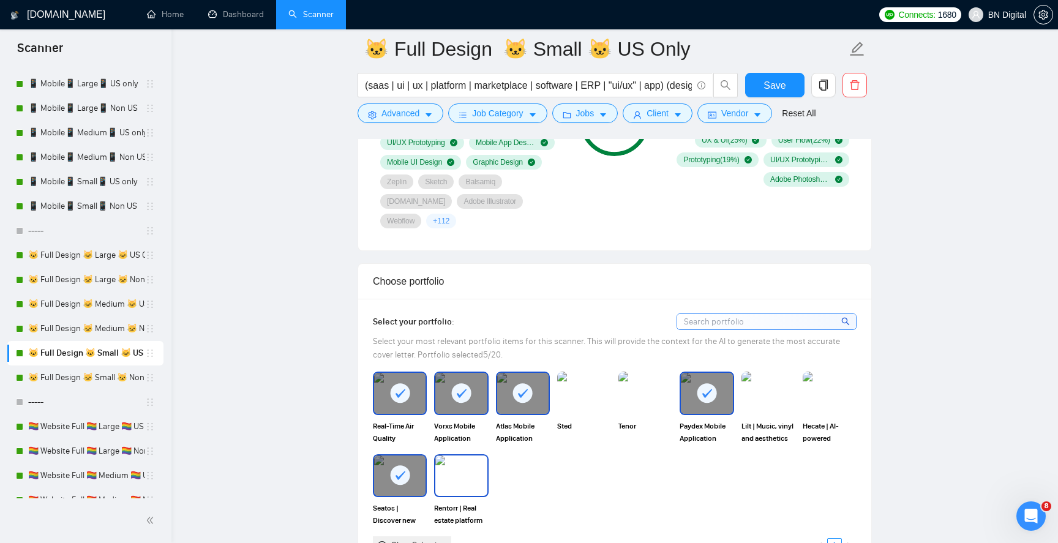
drag, startPoint x: 464, startPoint y: 454, endPoint x: 749, endPoint y: 424, distance: 286.3
click at [464, 456] on img at bounding box center [460, 476] width 51 height 40
click at [757, 377] on img at bounding box center [768, 393] width 51 height 40
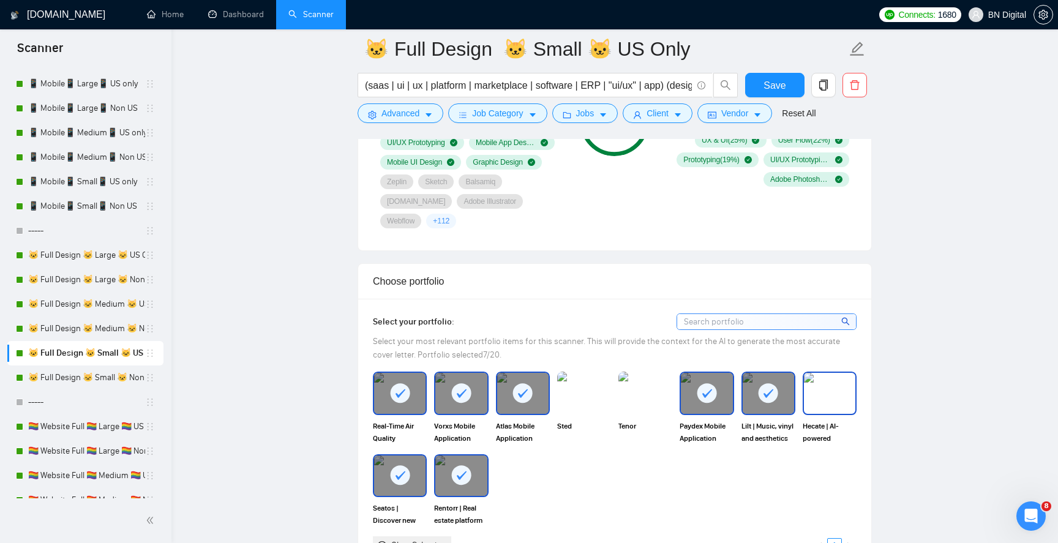
click at [843, 374] on img at bounding box center [829, 393] width 51 height 40
click at [764, 80] on button "Save" at bounding box center [774, 85] width 59 height 24
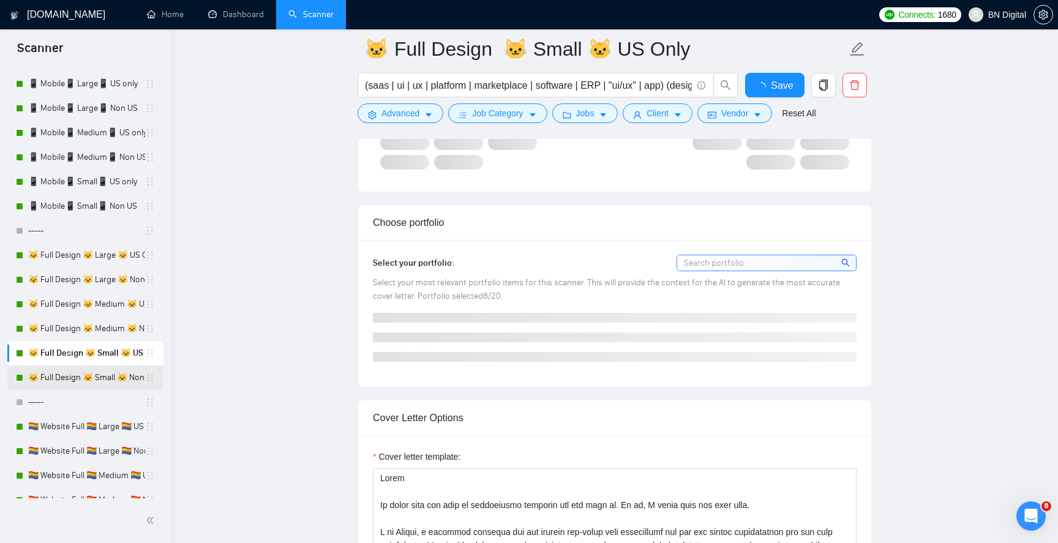
click at [120, 378] on link "🐱 Full Design 🐱 Small 🐱 Non US" at bounding box center [86, 378] width 117 height 24
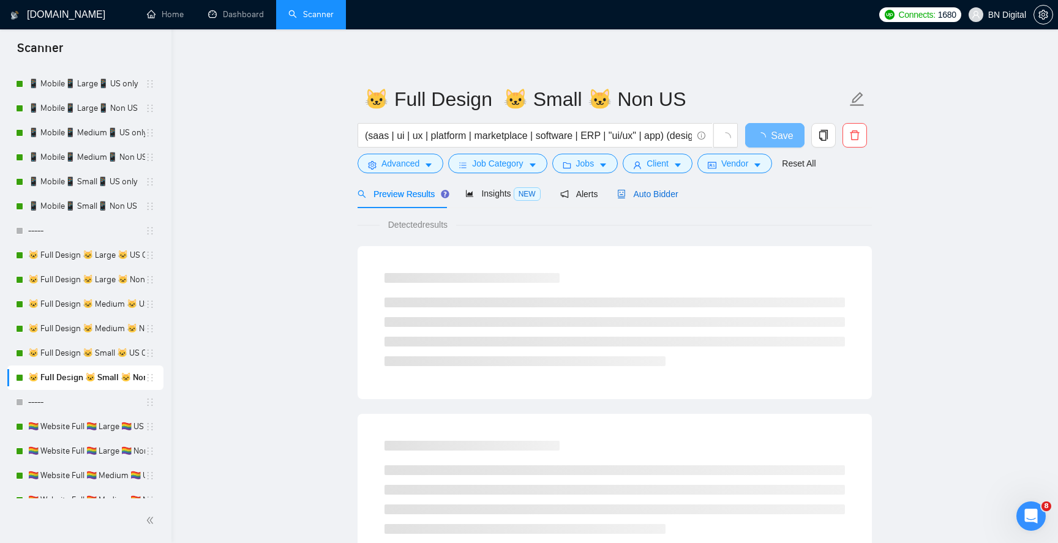
click at [653, 194] on span "Auto Bidder" at bounding box center [647, 194] width 61 height 10
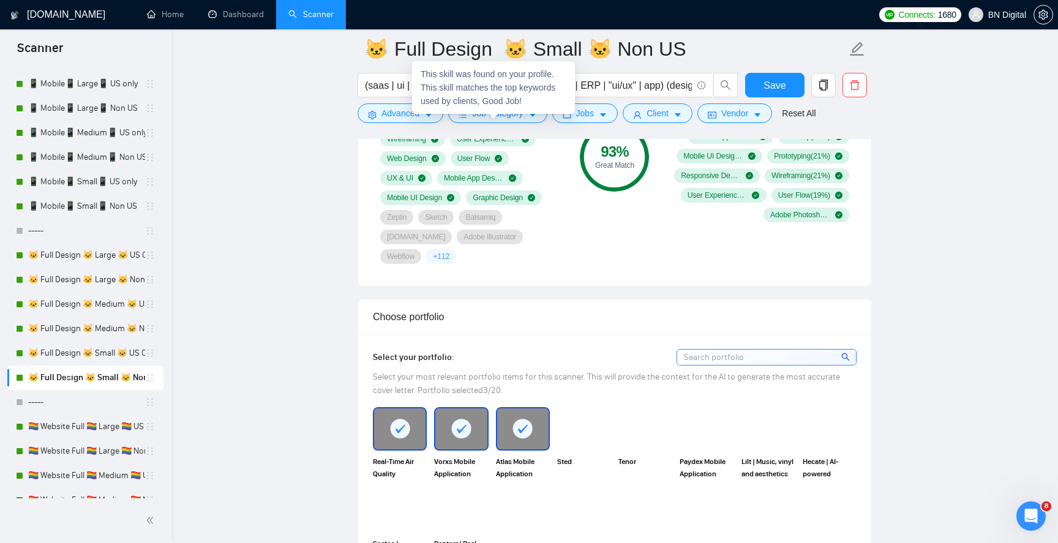
scroll to position [1197, 0]
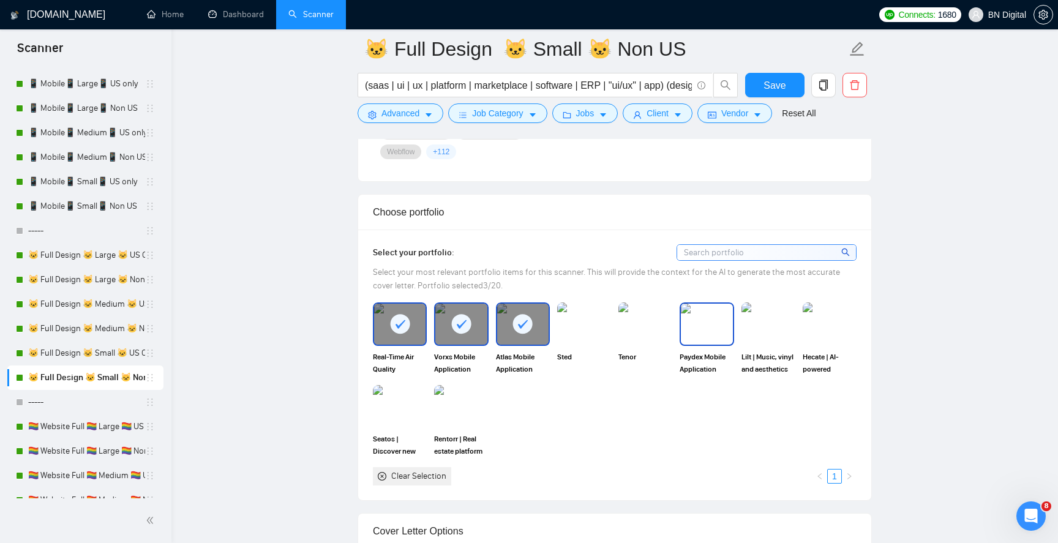
click at [703, 306] on img at bounding box center [706, 324] width 51 height 40
click at [791, 304] on img at bounding box center [768, 324] width 51 height 40
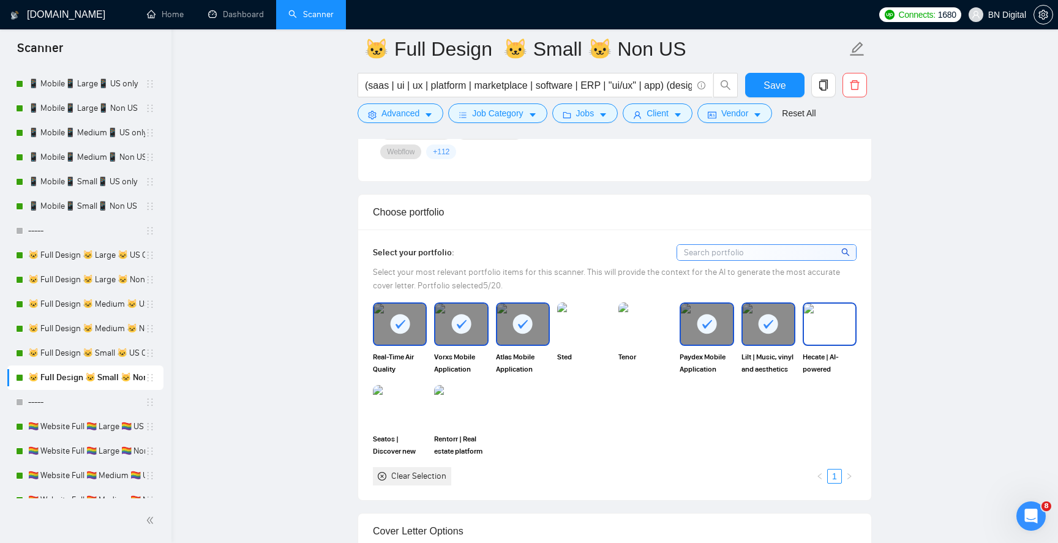
click at [839, 304] on img at bounding box center [829, 324] width 51 height 40
drag, startPoint x: 413, startPoint y: 380, endPoint x: 439, endPoint y: 378, distance: 25.8
click at [413, 386] on img at bounding box center [399, 406] width 51 height 40
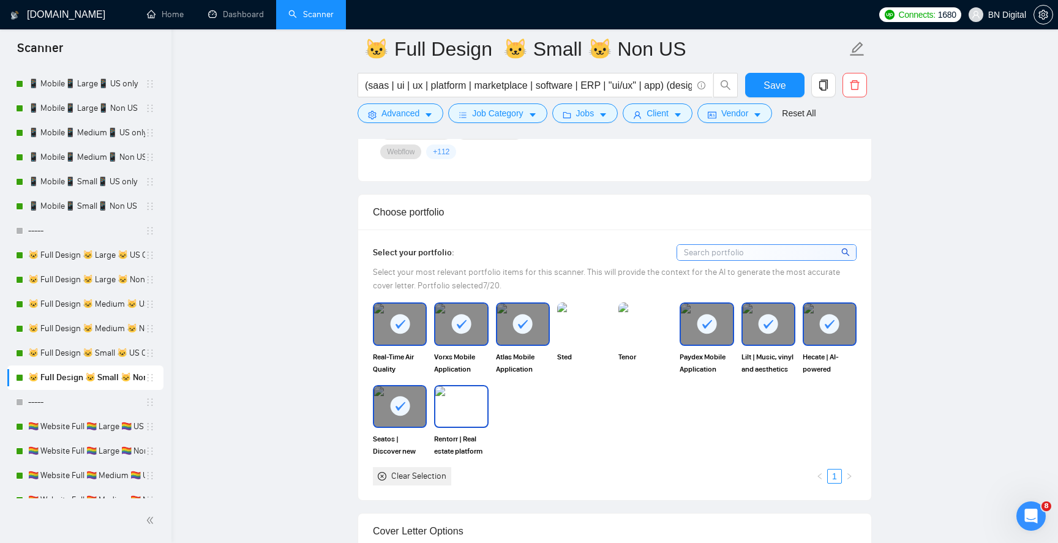
click at [462, 386] on img at bounding box center [460, 406] width 51 height 40
click at [767, 83] on span "Save" at bounding box center [775, 85] width 22 height 15
click at [761, 91] on button "Save" at bounding box center [774, 85] width 59 height 24
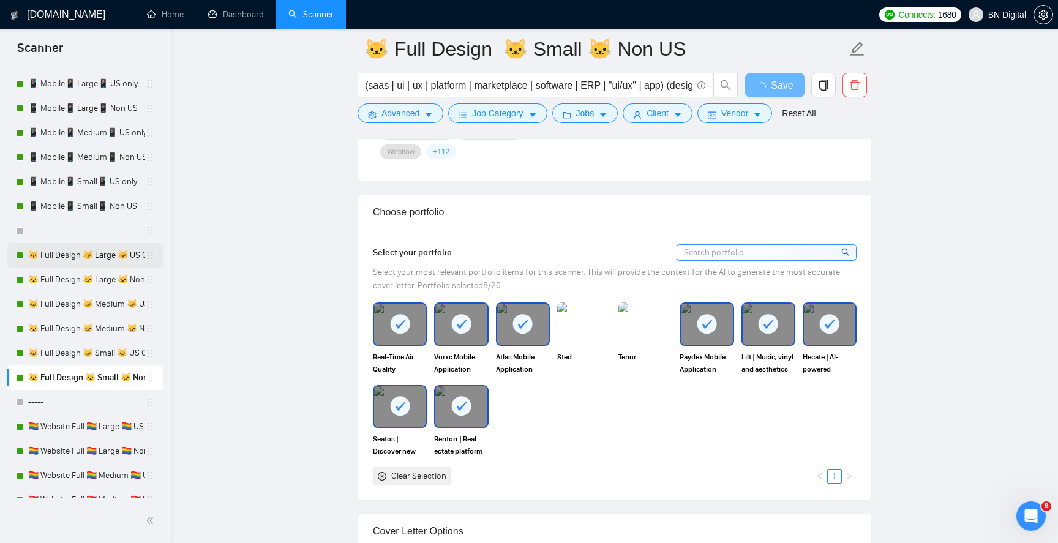
click at [76, 251] on link "🐱 Full Design 🐱 Large 🐱 US Only" at bounding box center [86, 255] width 117 height 24
